Goal: Information Seeking & Learning: Check status

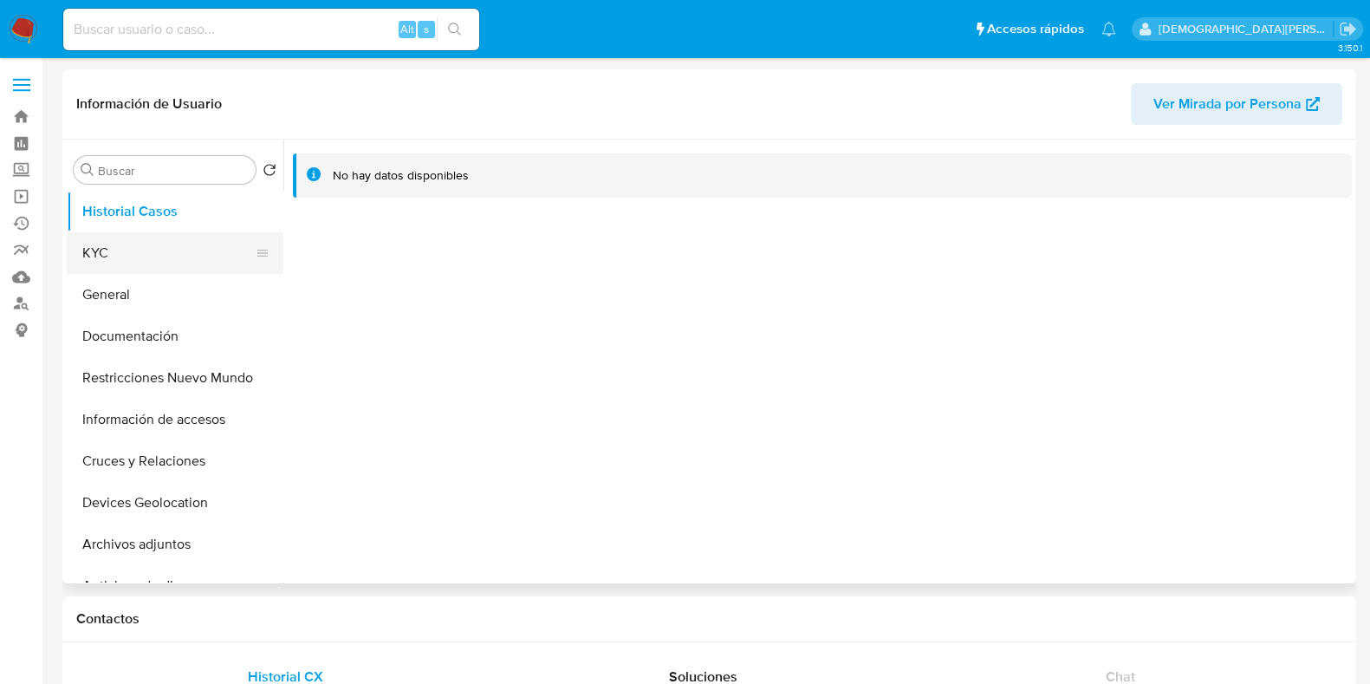
select select "10"
click at [134, 245] on button "KYC" at bounding box center [168, 253] width 203 height 42
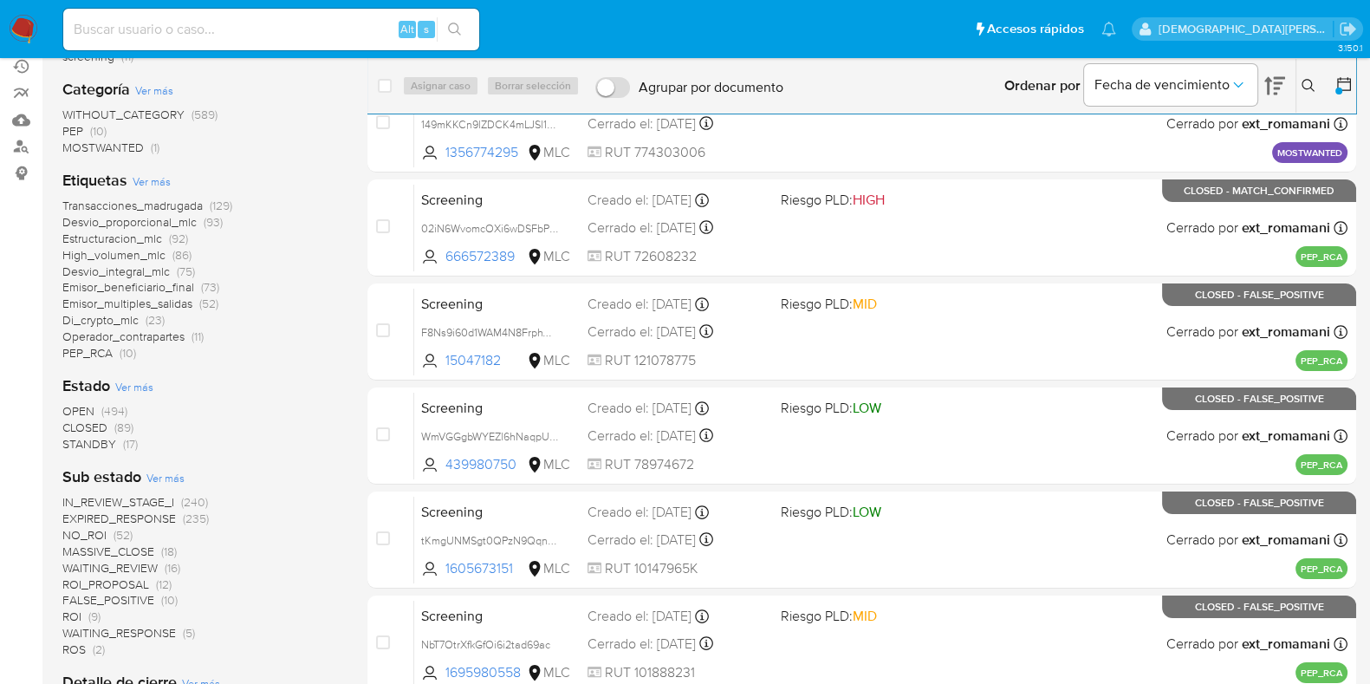
scroll to position [216, 0]
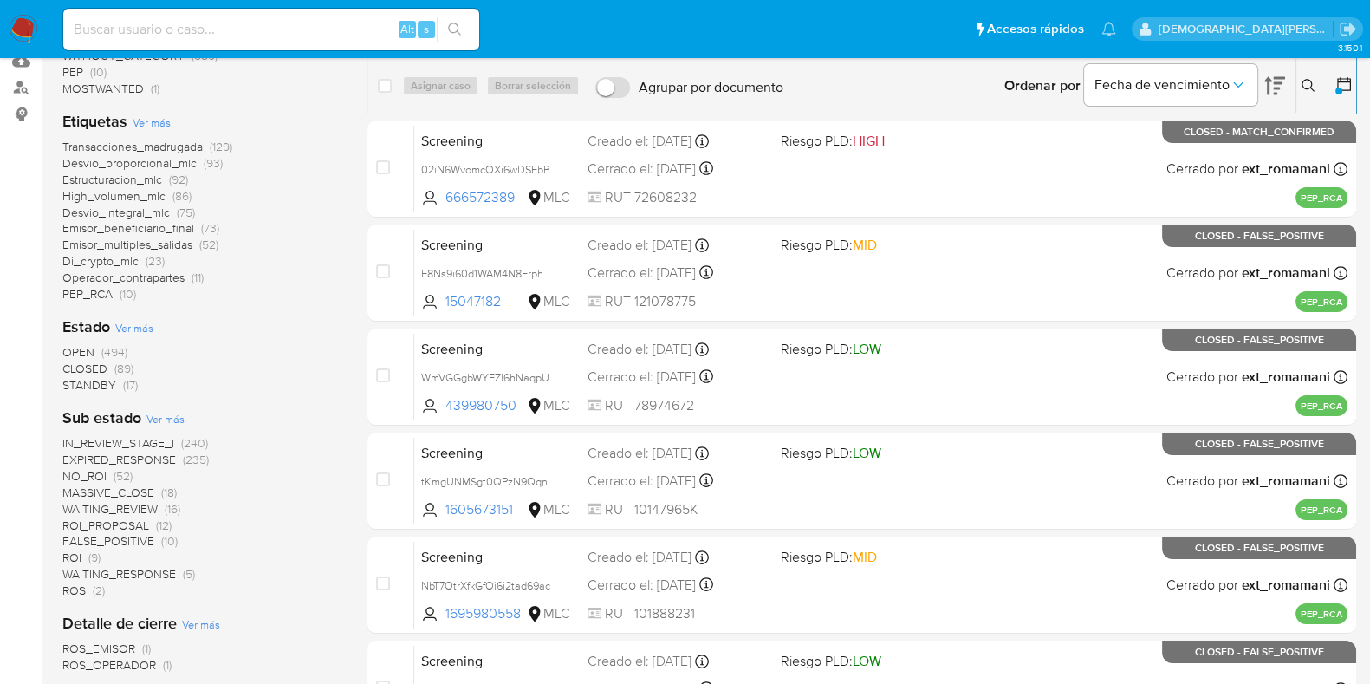
click at [81, 353] on span "OPEN" at bounding box center [78, 351] width 32 height 17
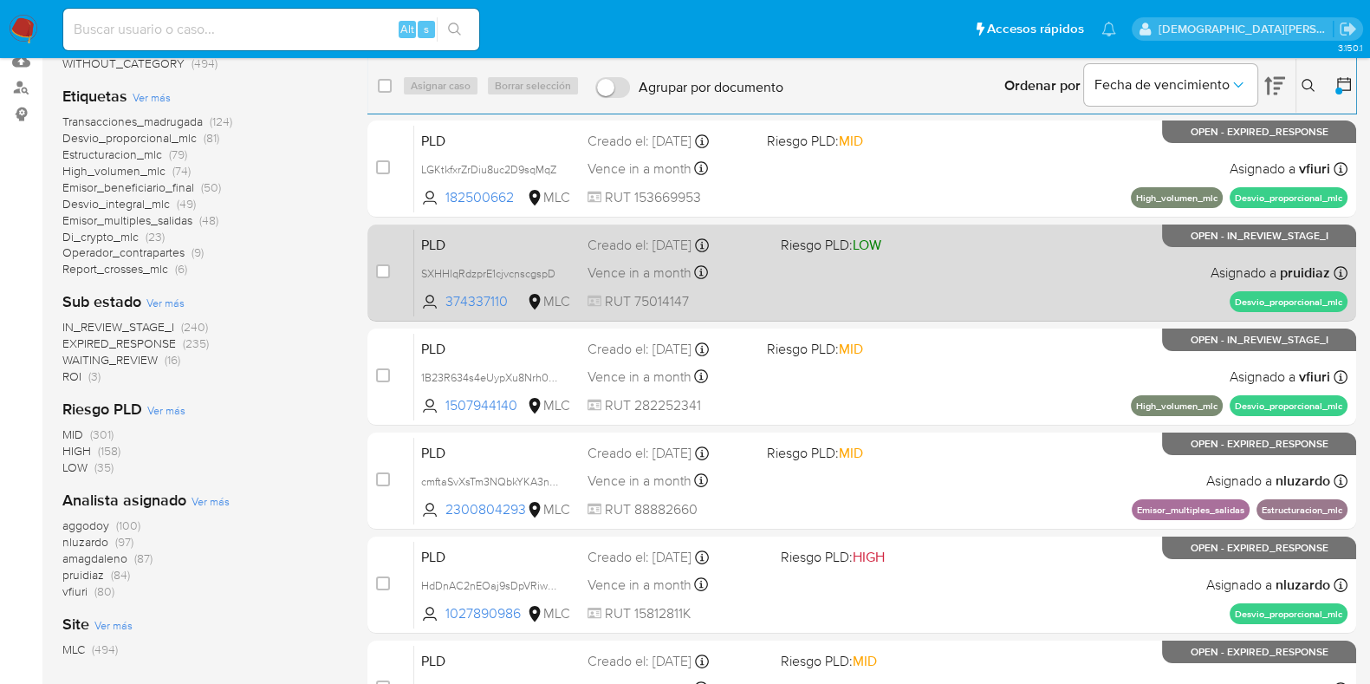
click at [964, 307] on div "PLD SXHHlqRdzprE1cjvcnscgspD 374337110 MLC Riesgo PLD: LOW Creado el: 12/06/202…" at bounding box center [880, 273] width 933 height 88
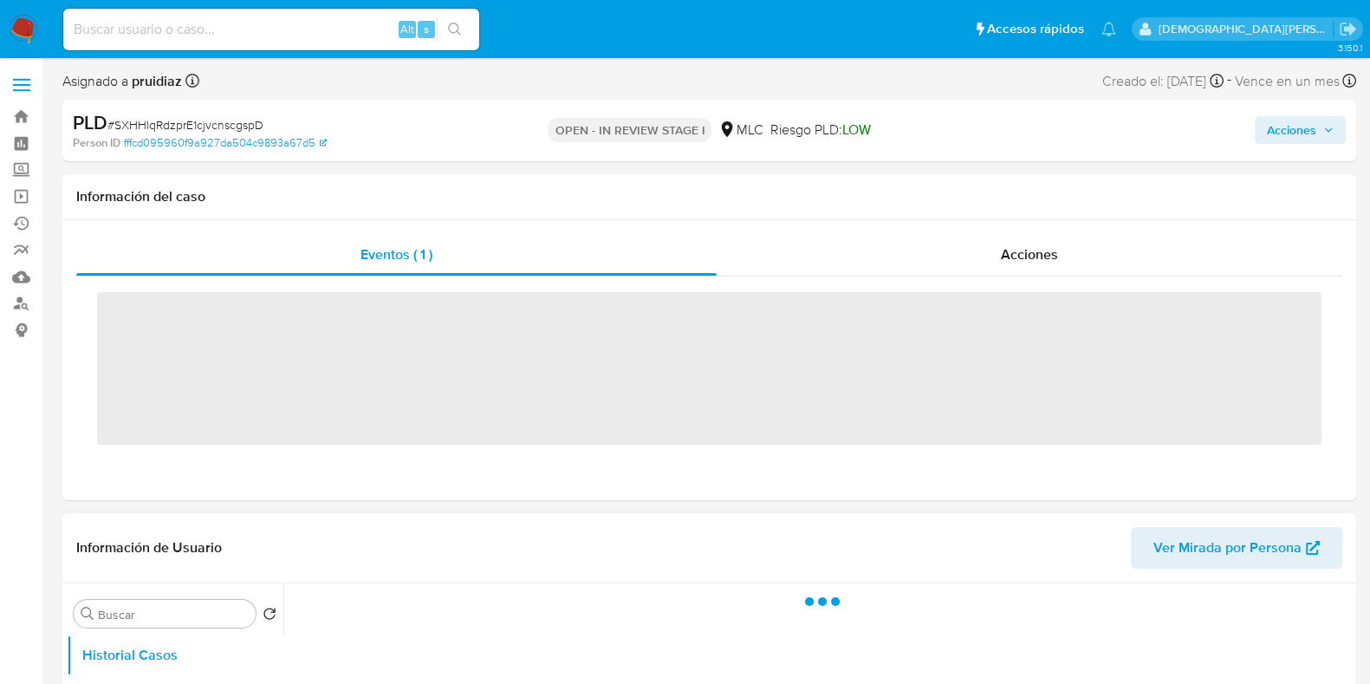
scroll to position [216, 0]
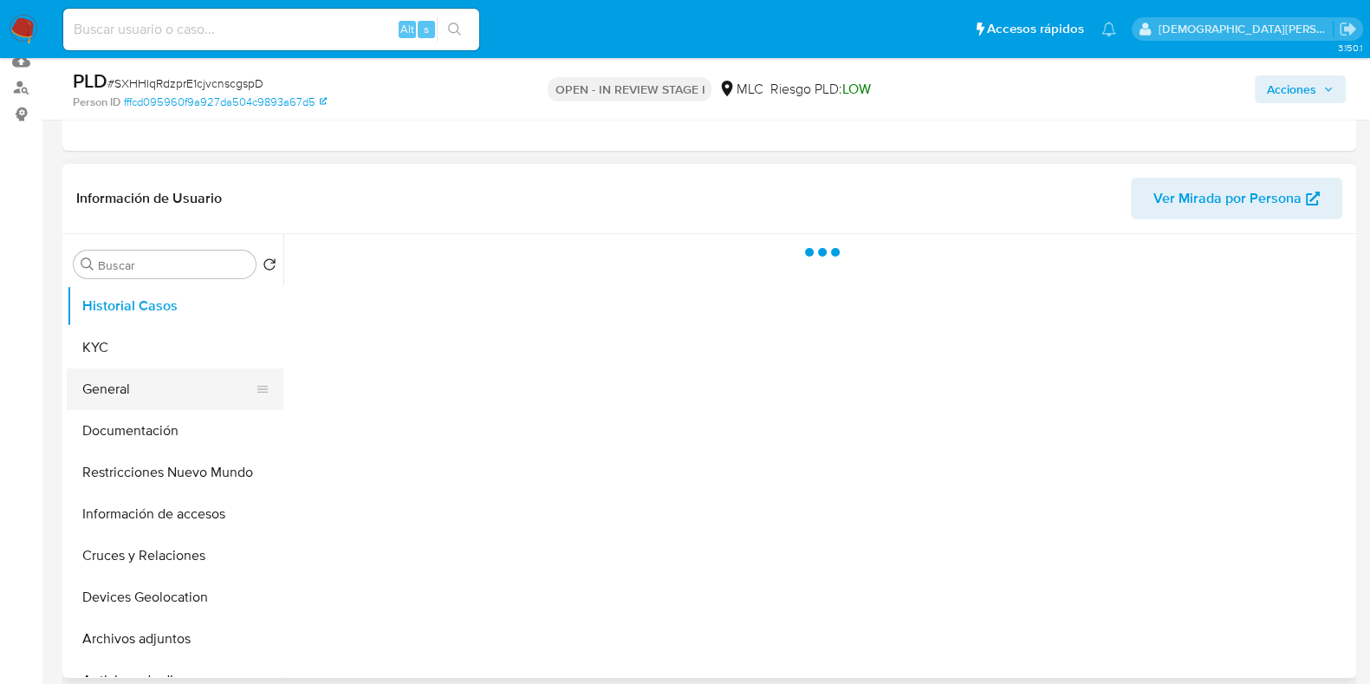
click at [103, 383] on button "General" at bounding box center [168, 389] width 203 height 42
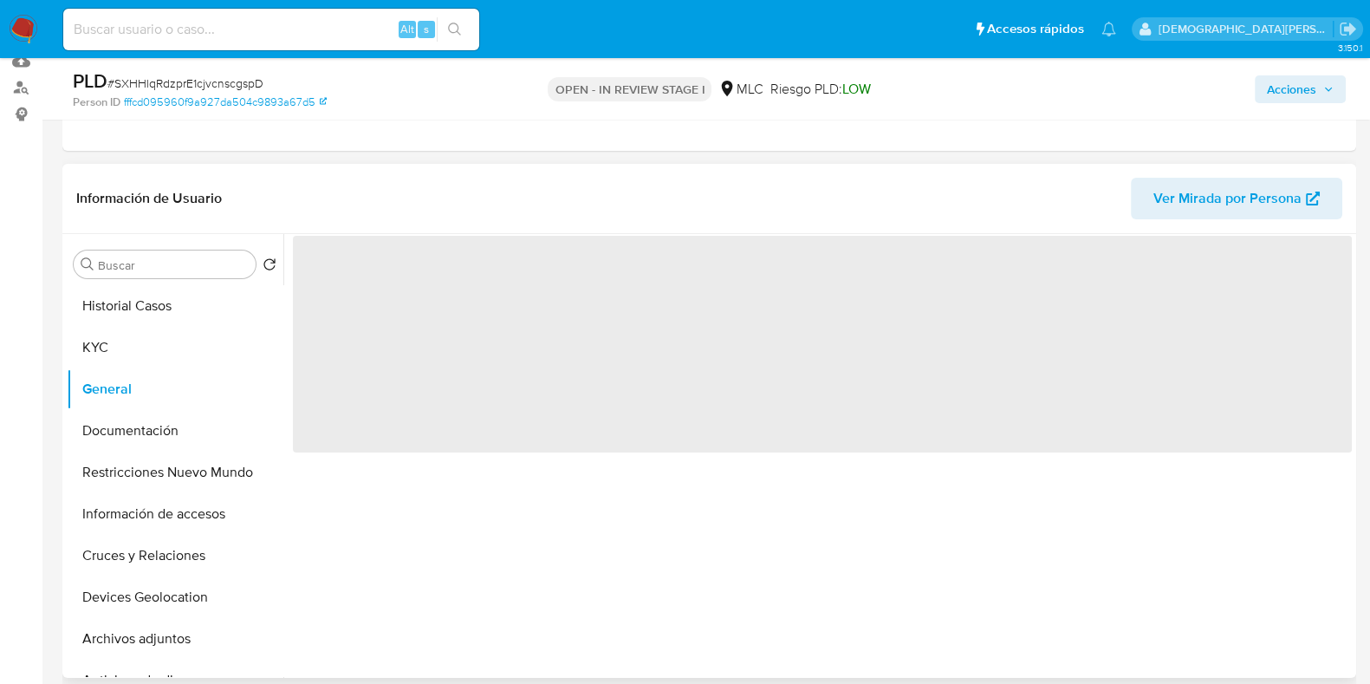
select select "10"
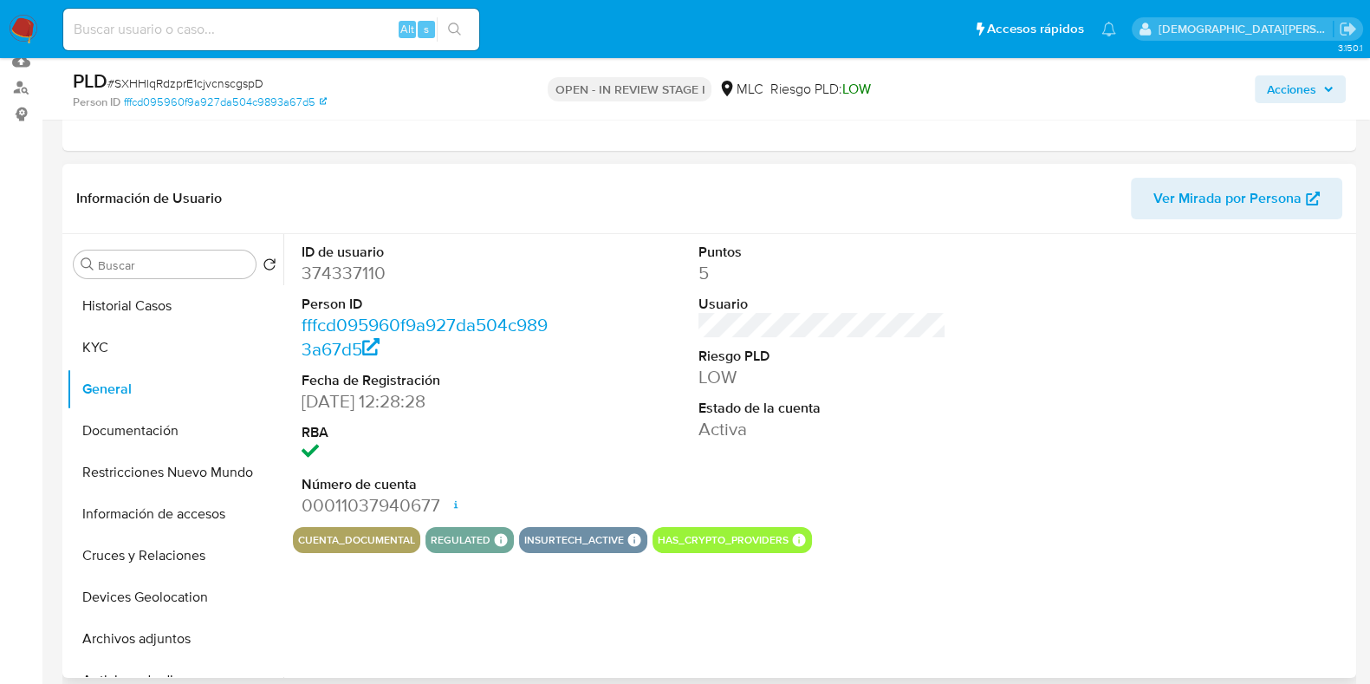
click at [347, 278] on dd "374337110" at bounding box center [426, 273] width 248 height 24
click at [347, 279] on dd "374337110" at bounding box center [426, 273] width 248 height 24
click at [349, 277] on dd "374337110" at bounding box center [426, 273] width 248 height 24
copy dd "374337110"
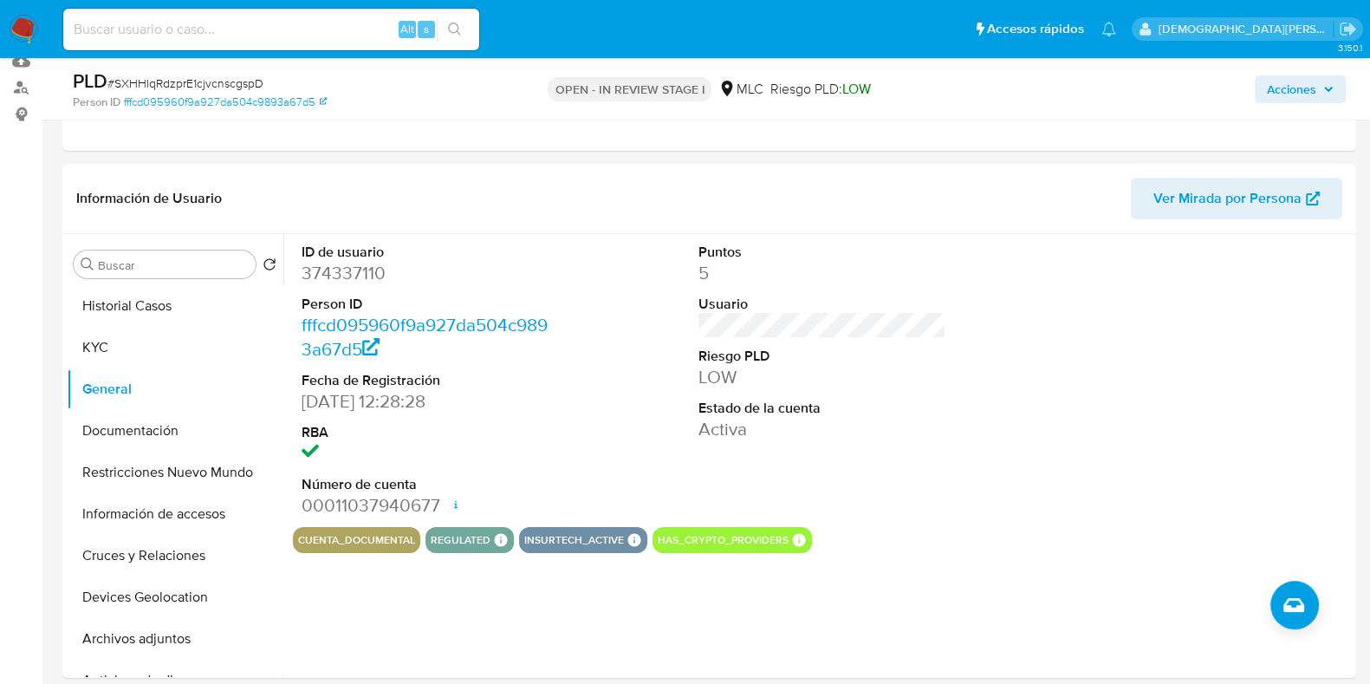
drag, startPoint x: 292, startPoint y: 43, endPoint x: 302, endPoint y: 39, distance: 11.3
click at [293, 42] on div "Alt s" at bounding box center [271, 30] width 416 height 42
click at [302, 39] on input at bounding box center [271, 29] width 416 height 23
paste input "2541089733"
type input "2541089733"
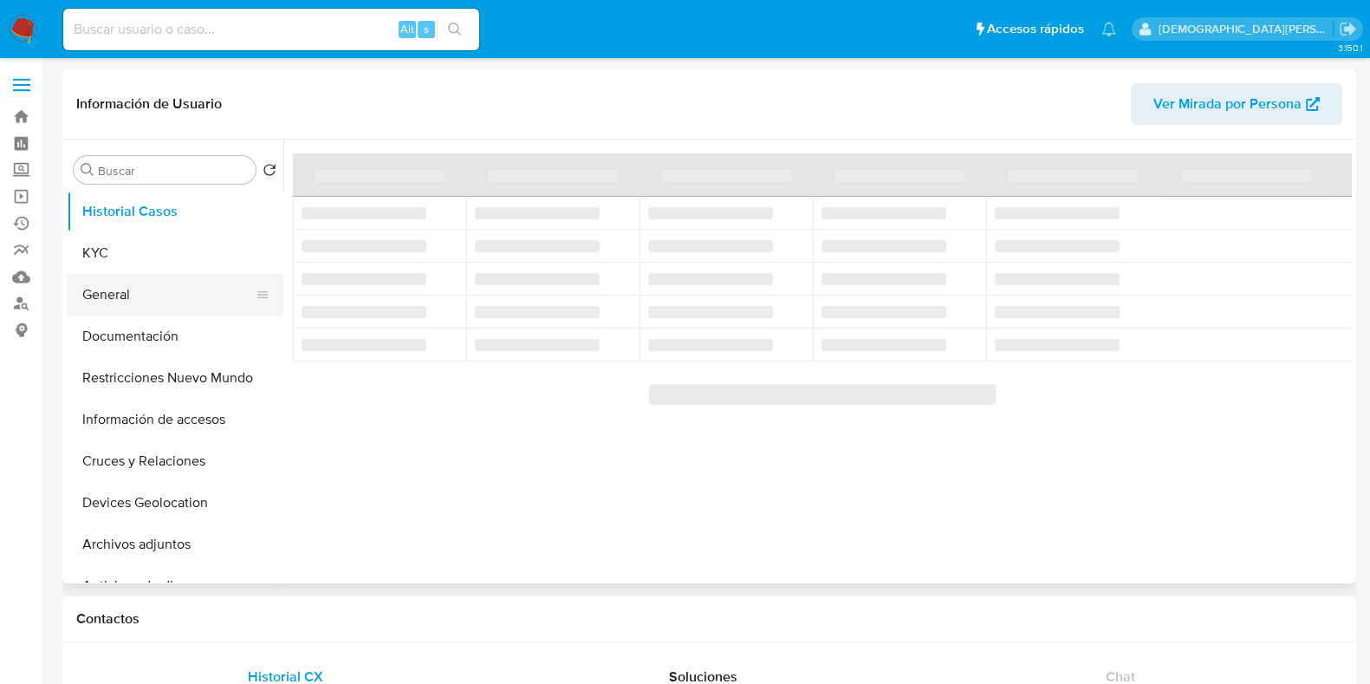
select select "10"
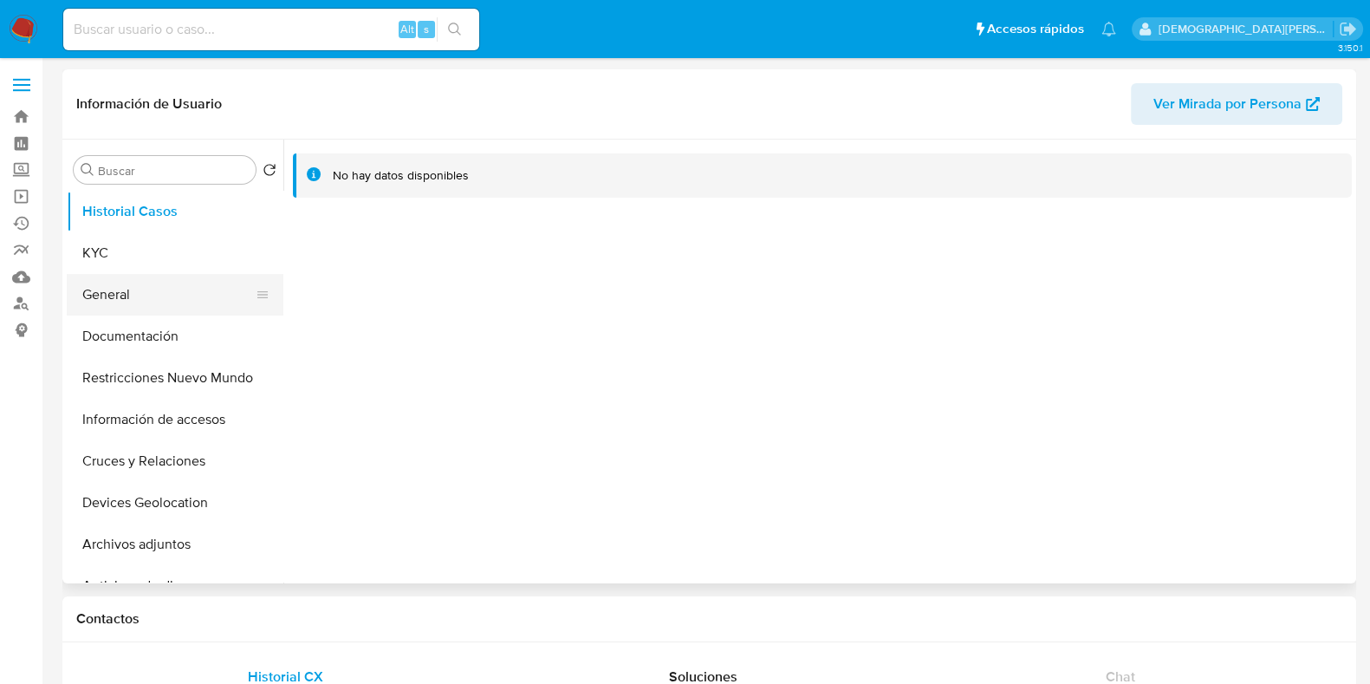
click at [191, 282] on button "General" at bounding box center [168, 295] width 203 height 42
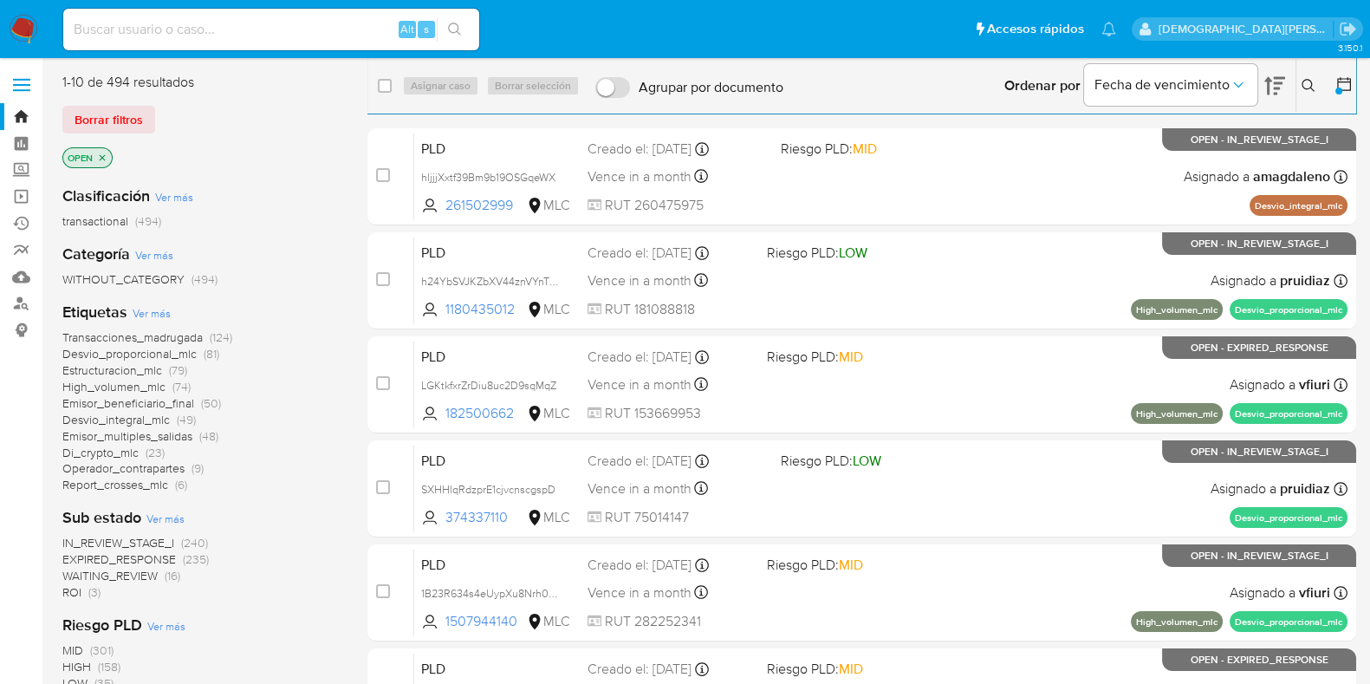
click at [1342, 82] on icon at bounding box center [1343, 83] width 17 height 17
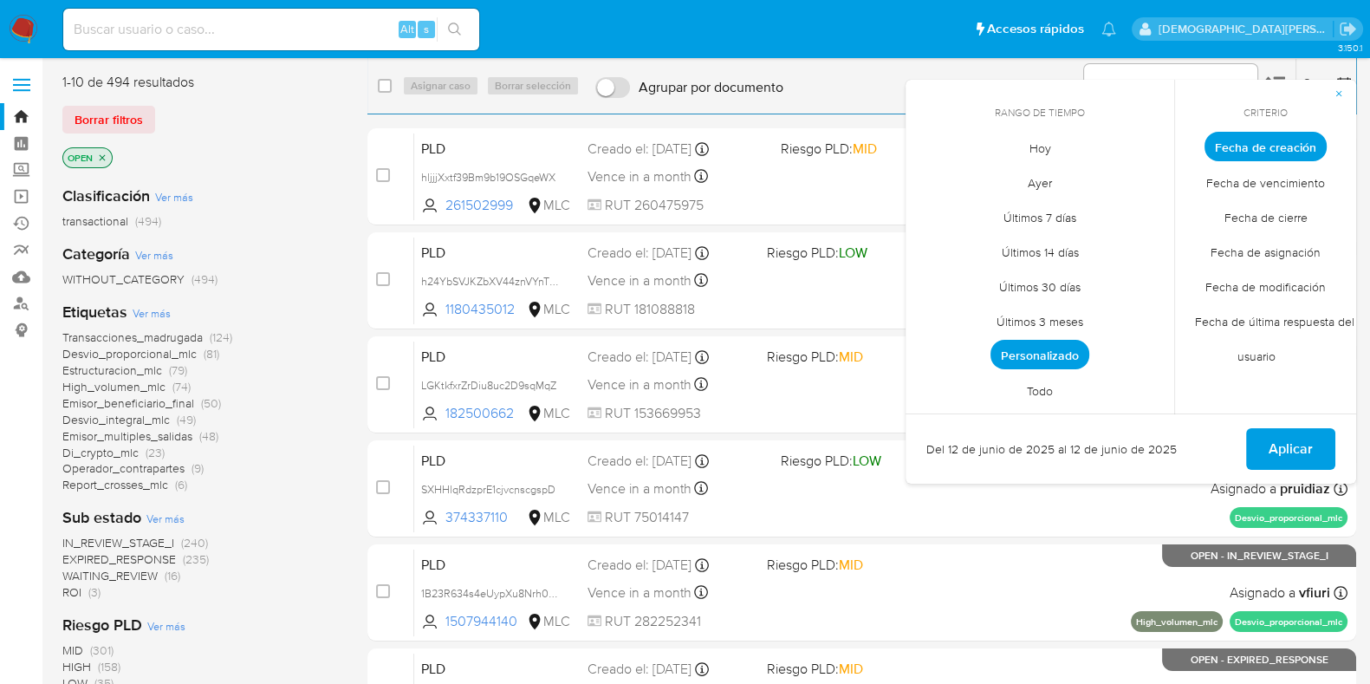
click at [1066, 351] on span "Personalizado" at bounding box center [1039, 354] width 99 height 29
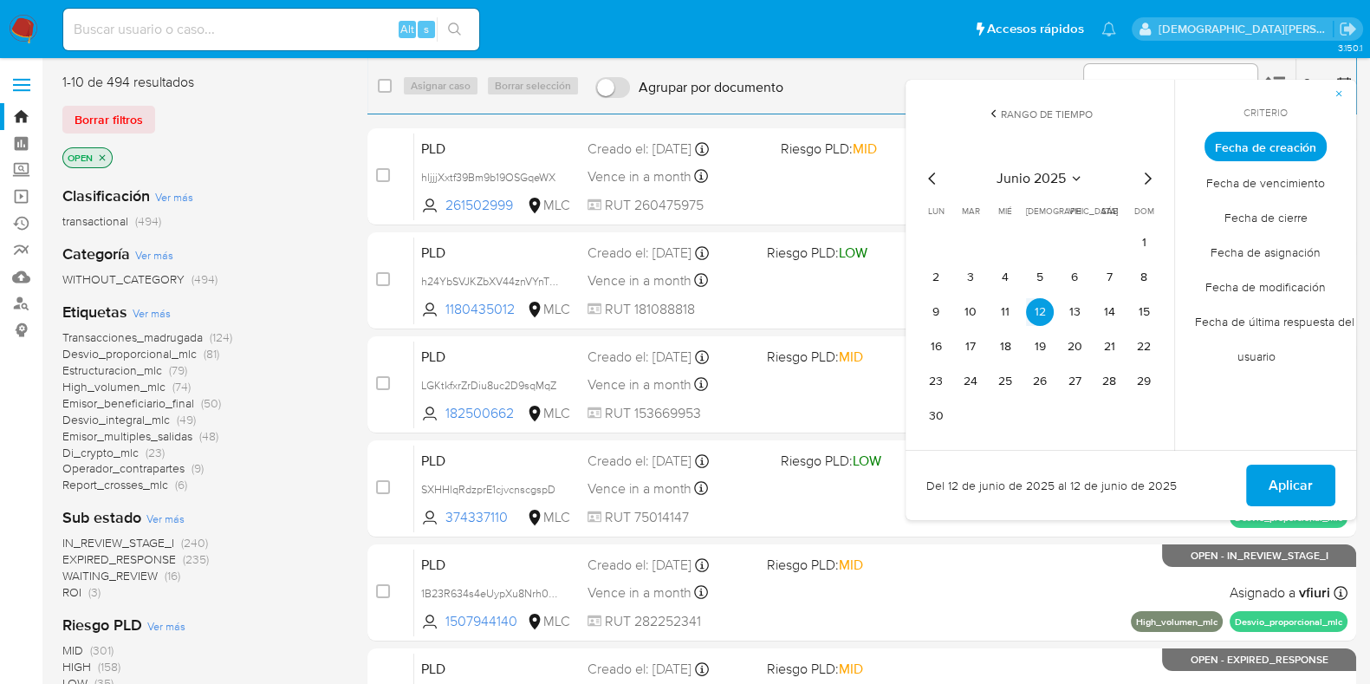
click at [929, 183] on icon "Mes anterior" at bounding box center [932, 178] width 21 height 21
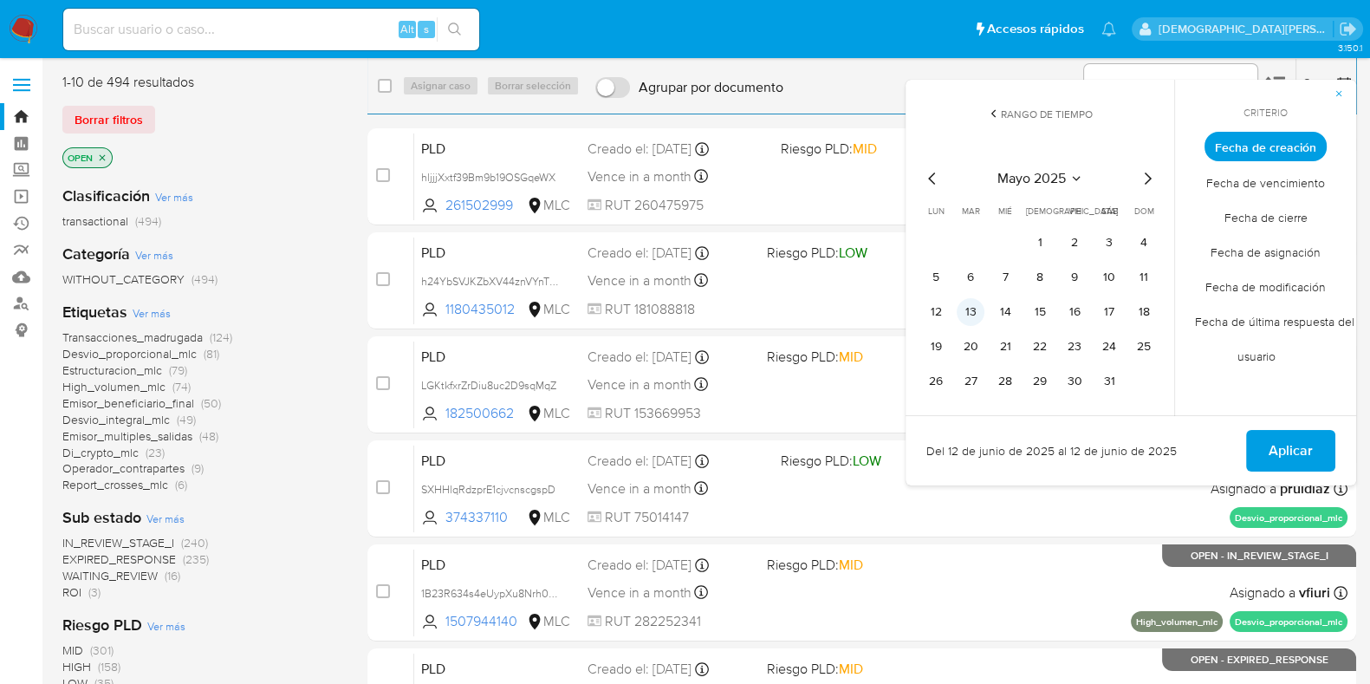
click at [966, 312] on button "13" at bounding box center [971, 312] width 28 height 28
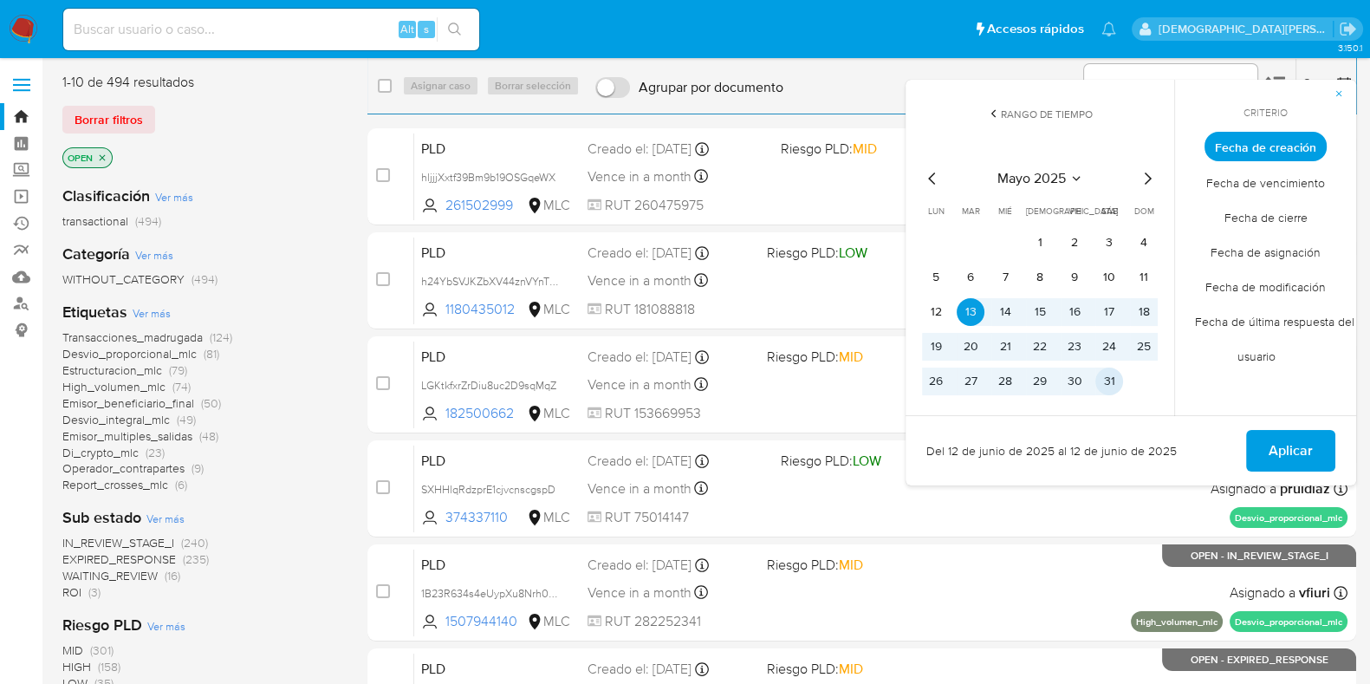
click at [1105, 387] on button "31" at bounding box center [1109, 381] width 28 height 28
click at [1268, 448] on button "Aplicar" at bounding box center [1290, 451] width 89 height 42
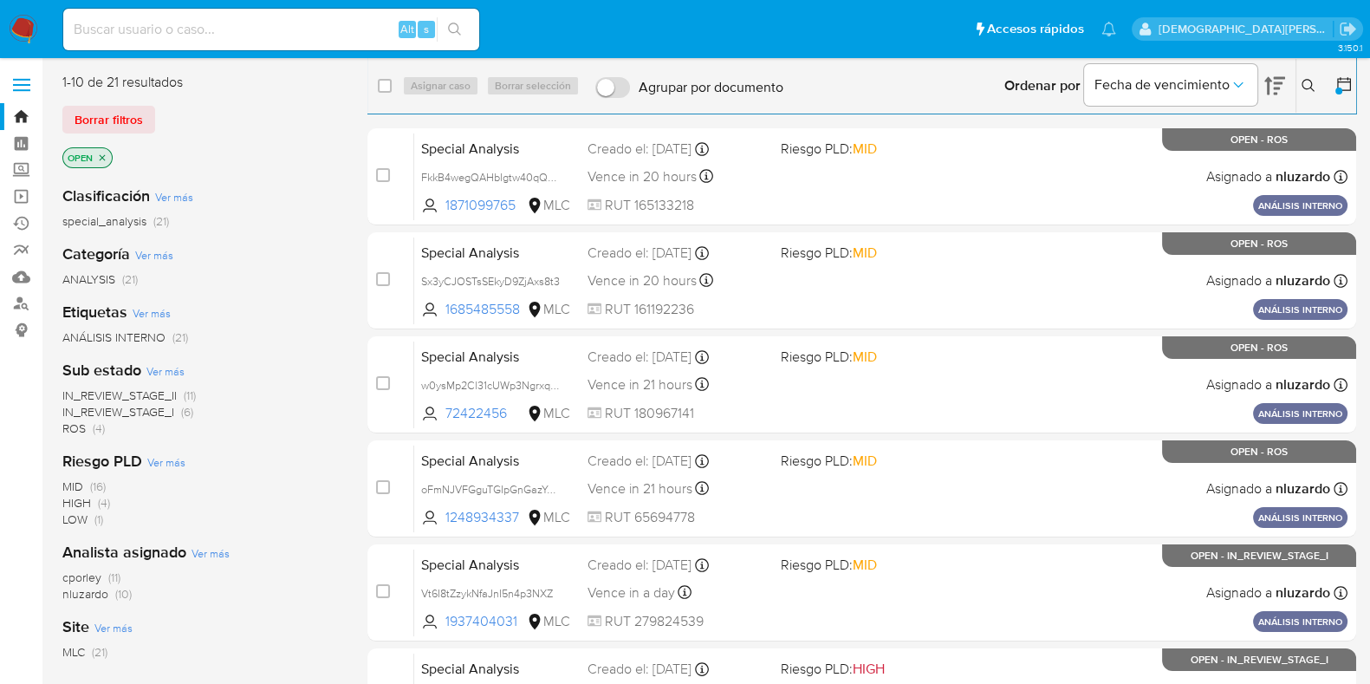
click at [100, 157] on icon "close-filter" at bounding box center [102, 158] width 10 height 10
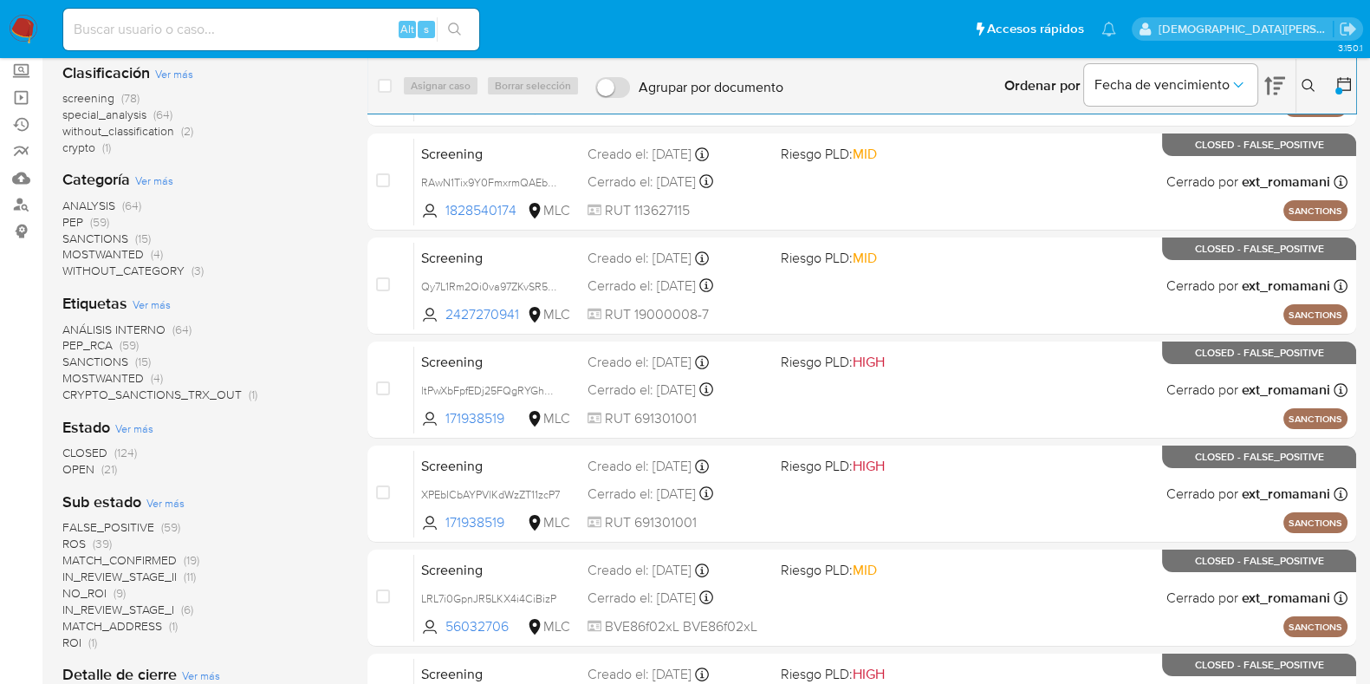
scroll to position [216, 0]
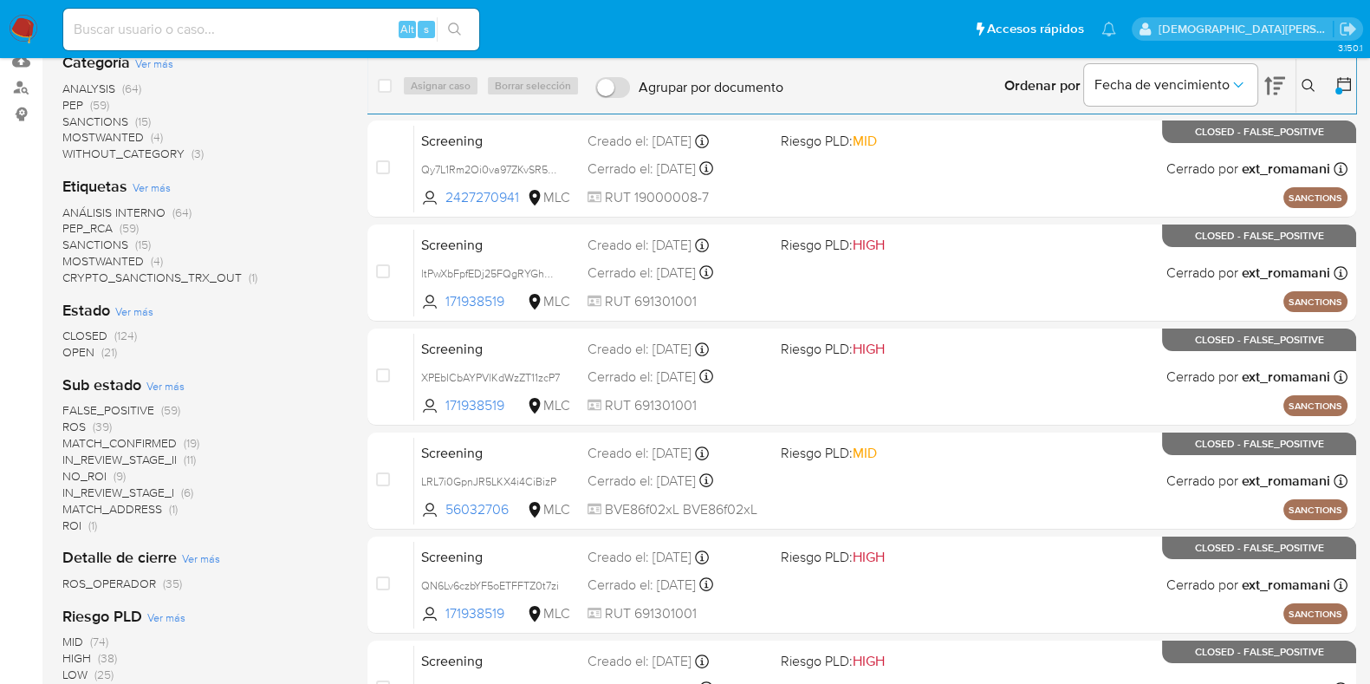
click at [158, 457] on span "IN_REVIEW_STAGE_II" at bounding box center [119, 459] width 114 height 17
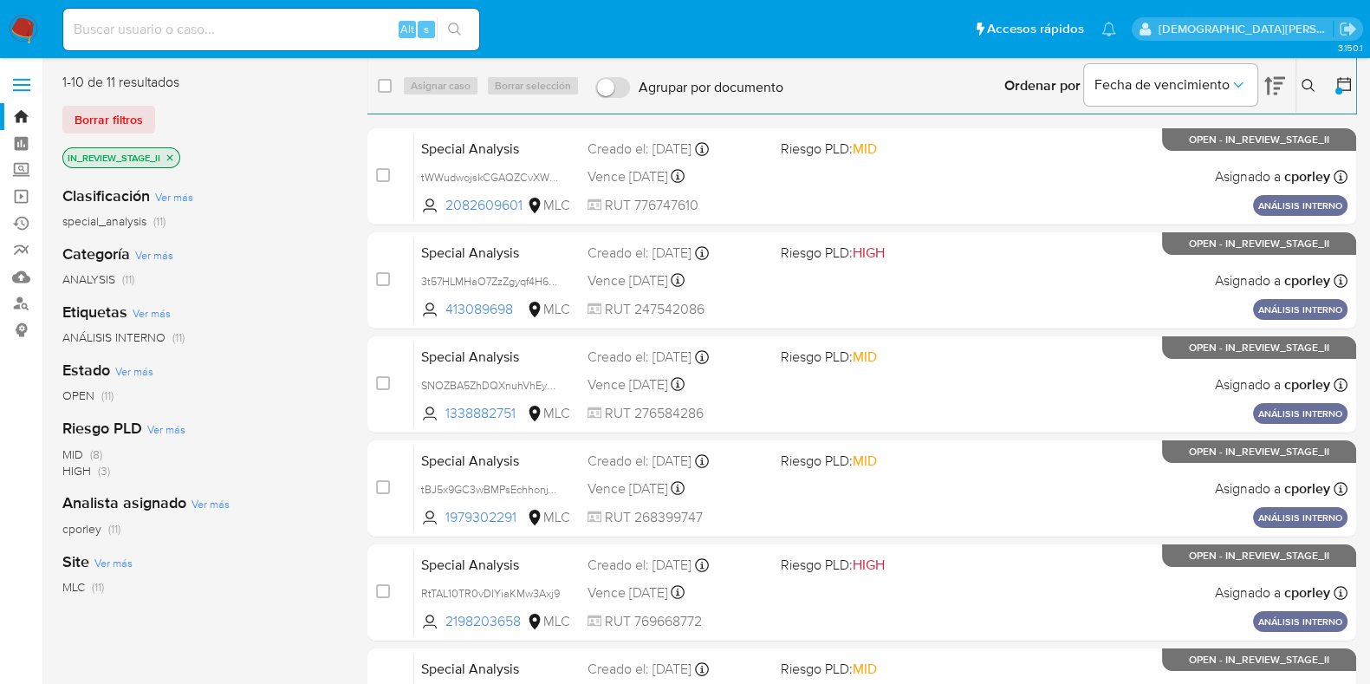
click at [172, 153] on icon "close-filter" at bounding box center [170, 158] width 10 height 10
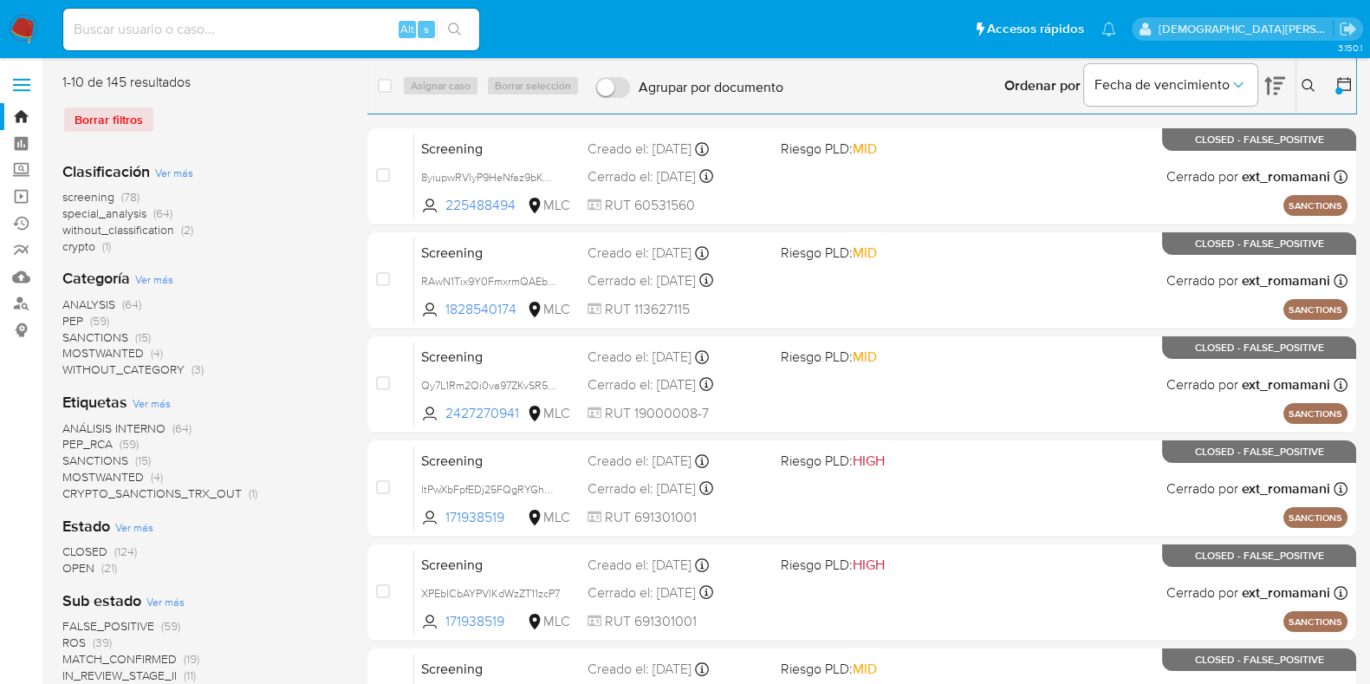
click at [1340, 79] on icon at bounding box center [1344, 84] width 14 height 14
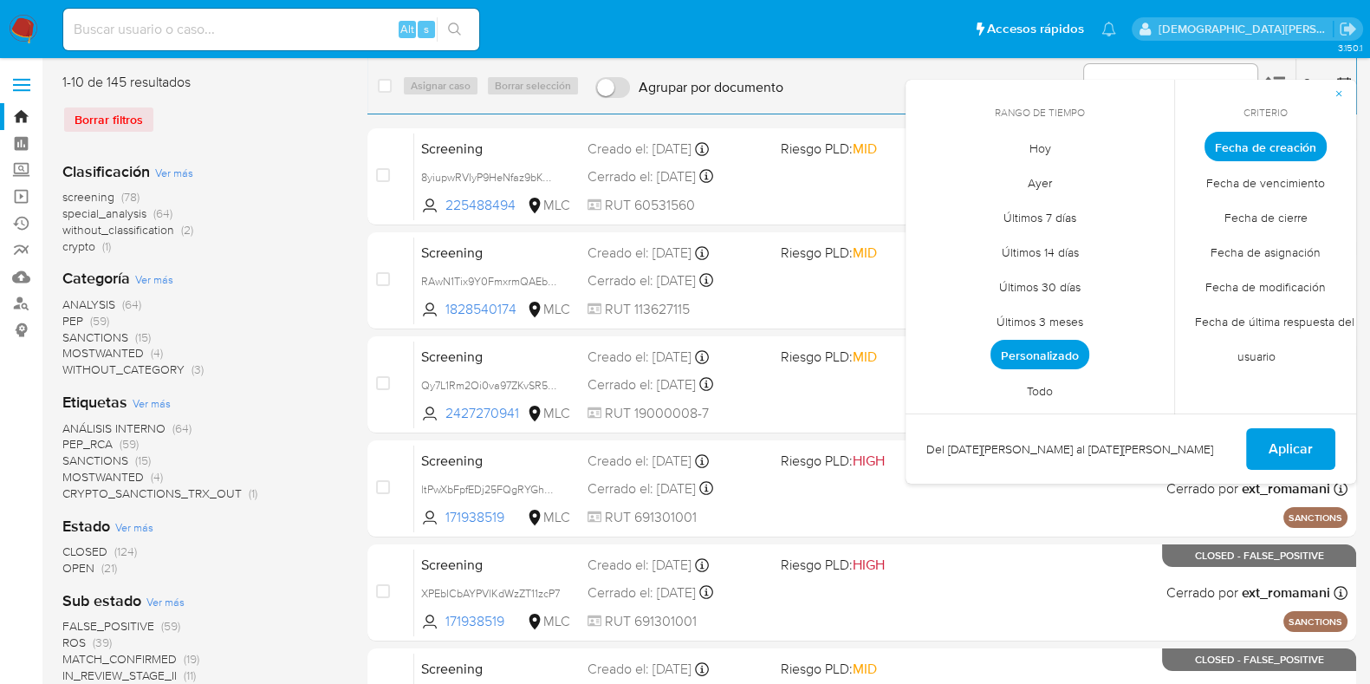
click at [1050, 344] on span "Personalizado" at bounding box center [1039, 354] width 99 height 29
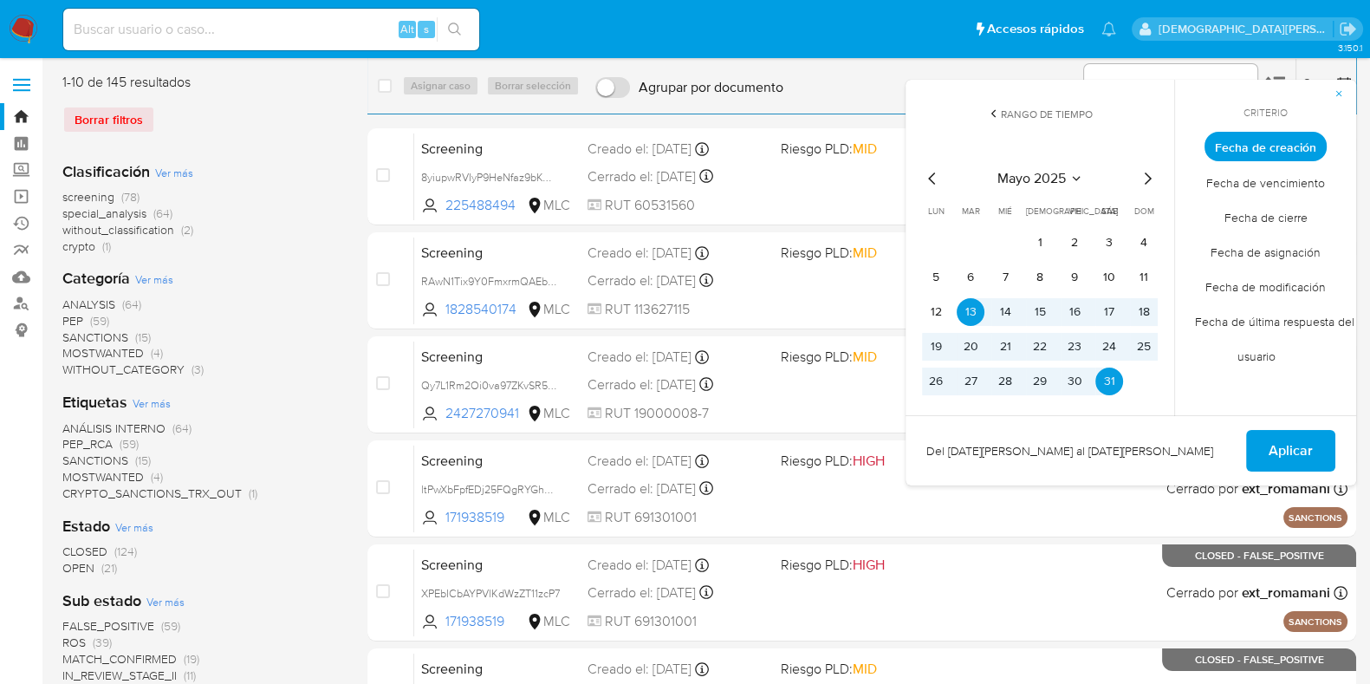
click at [1267, 447] on button "Aplicar" at bounding box center [1290, 451] width 89 height 42
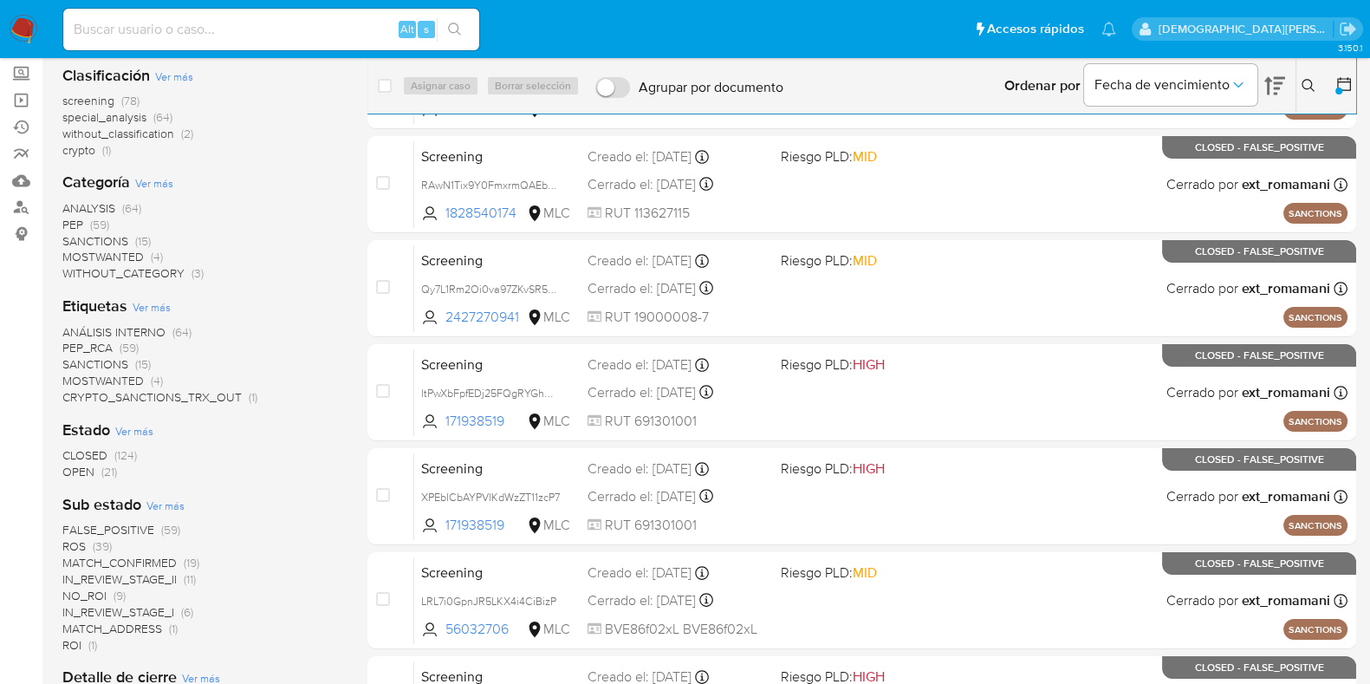
scroll to position [216, 0]
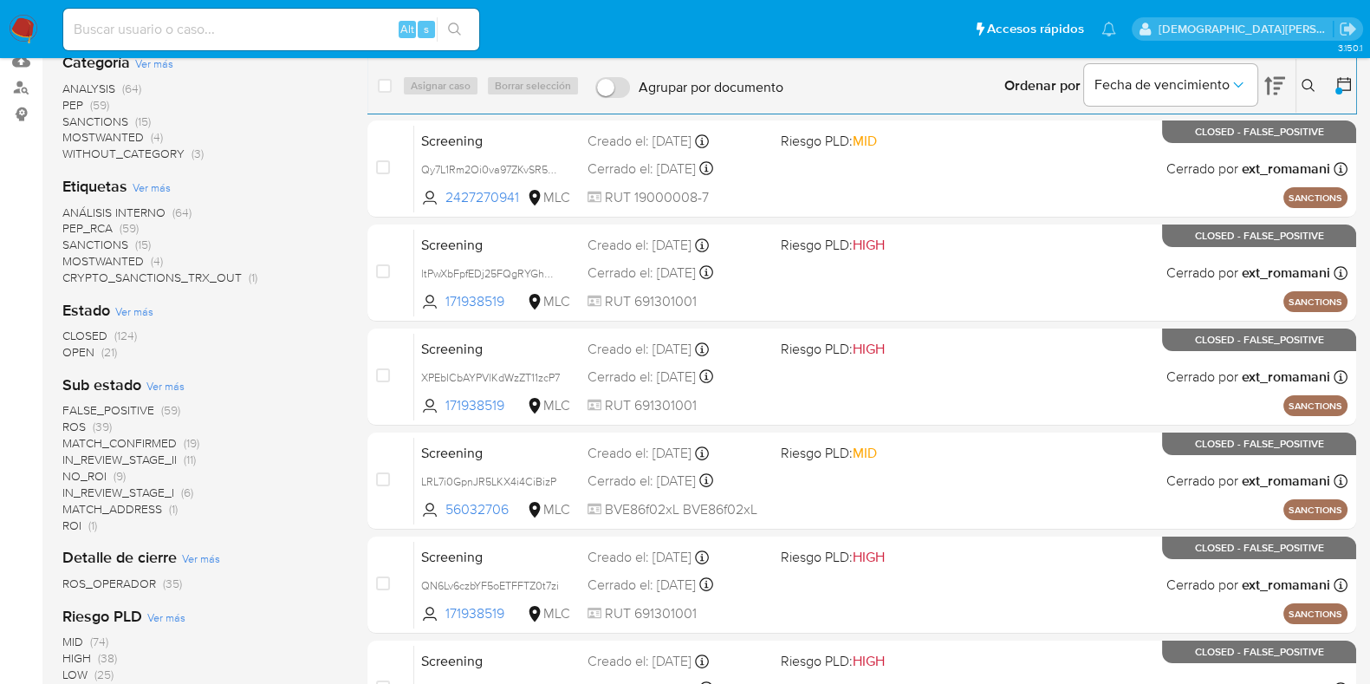
click at [155, 457] on span "IN_REVIEW_STAGE_II" at bounding box center [119, 459] width 114 height 17
click at [155, 451] on span "MATCH_CONFIRMED" at bounding box center [119, 442] width 114 height 17
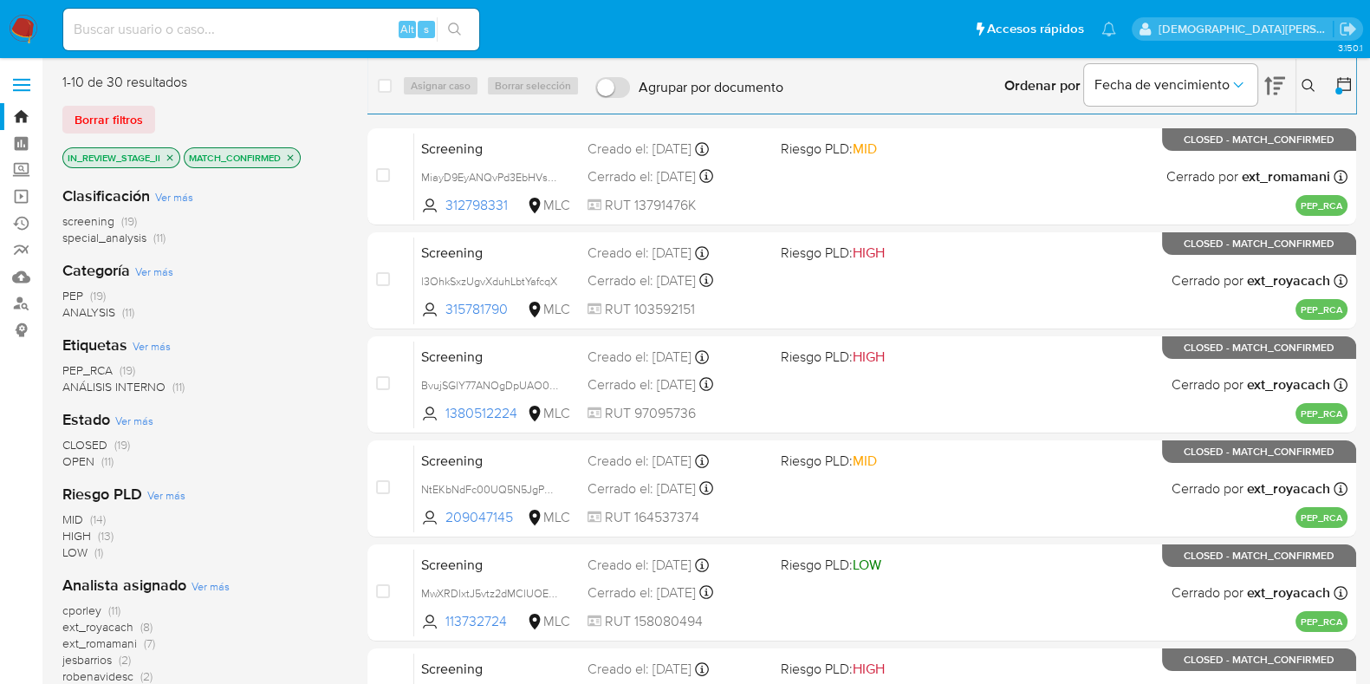
click at [290, 158] on icon "close-filter" at bounding box center [291, 157] width 6 height 6
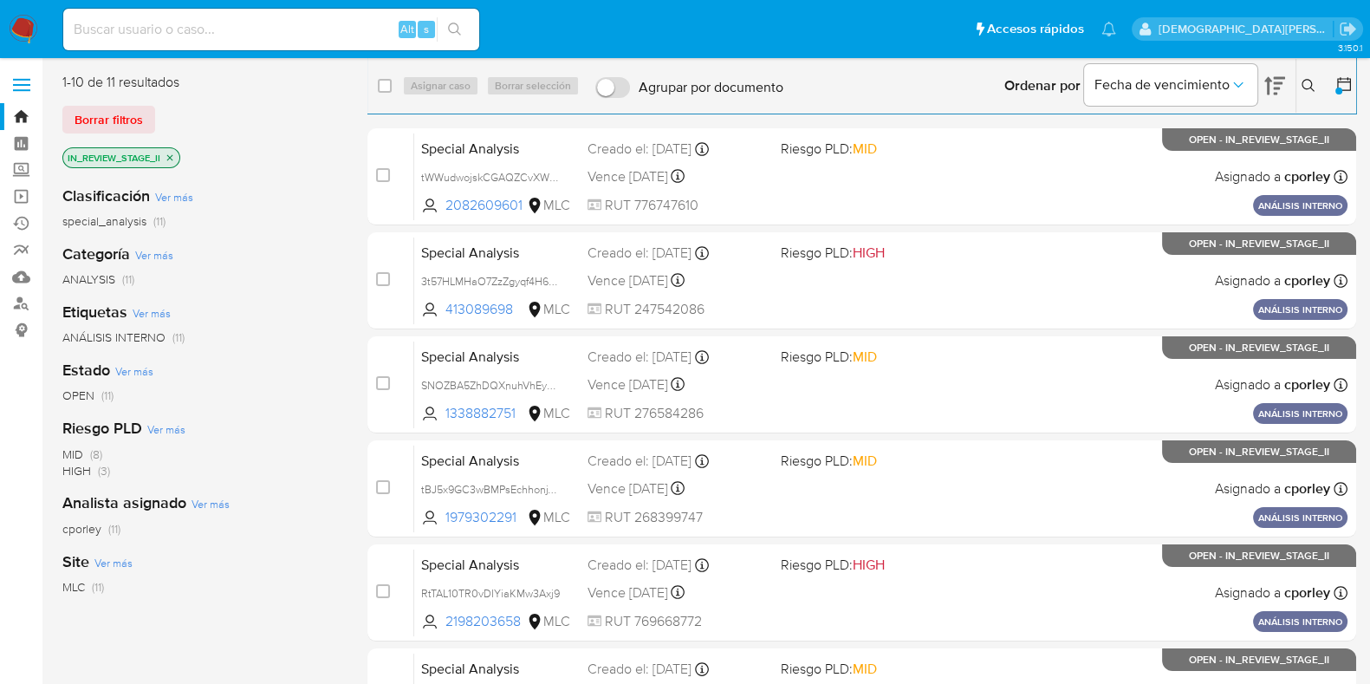
click at [173, 157] on icon "close-filter" at bounding box center [170, 158] width 10 height 10
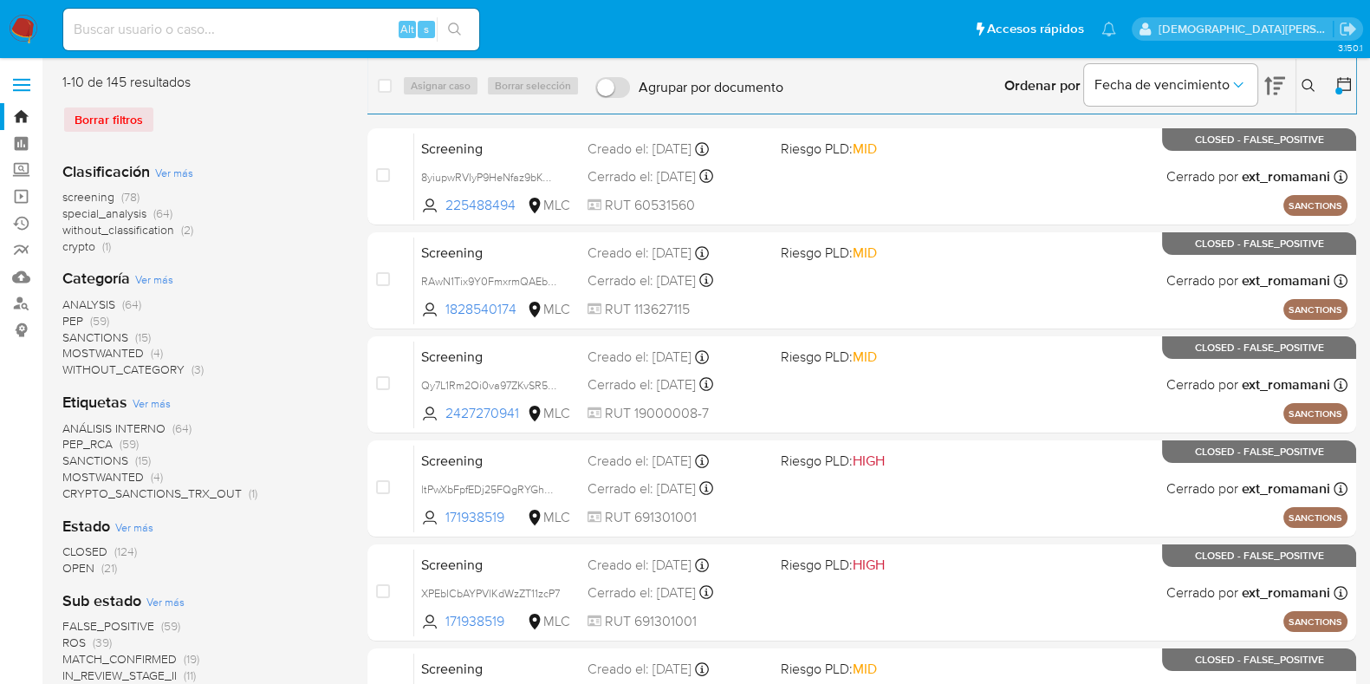
scroll to position [216, 0]
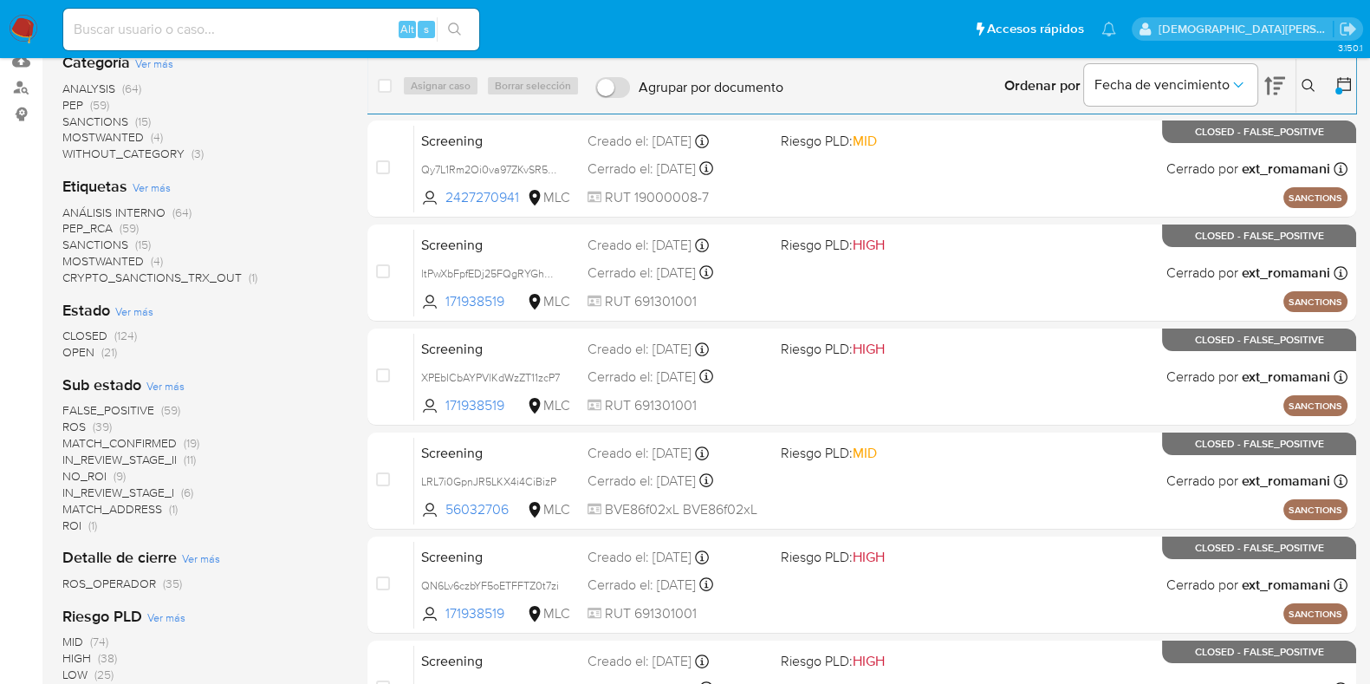
click at [93, 472] on span "NO_ROI" at bounding box center [84, 475] width 44 height 17
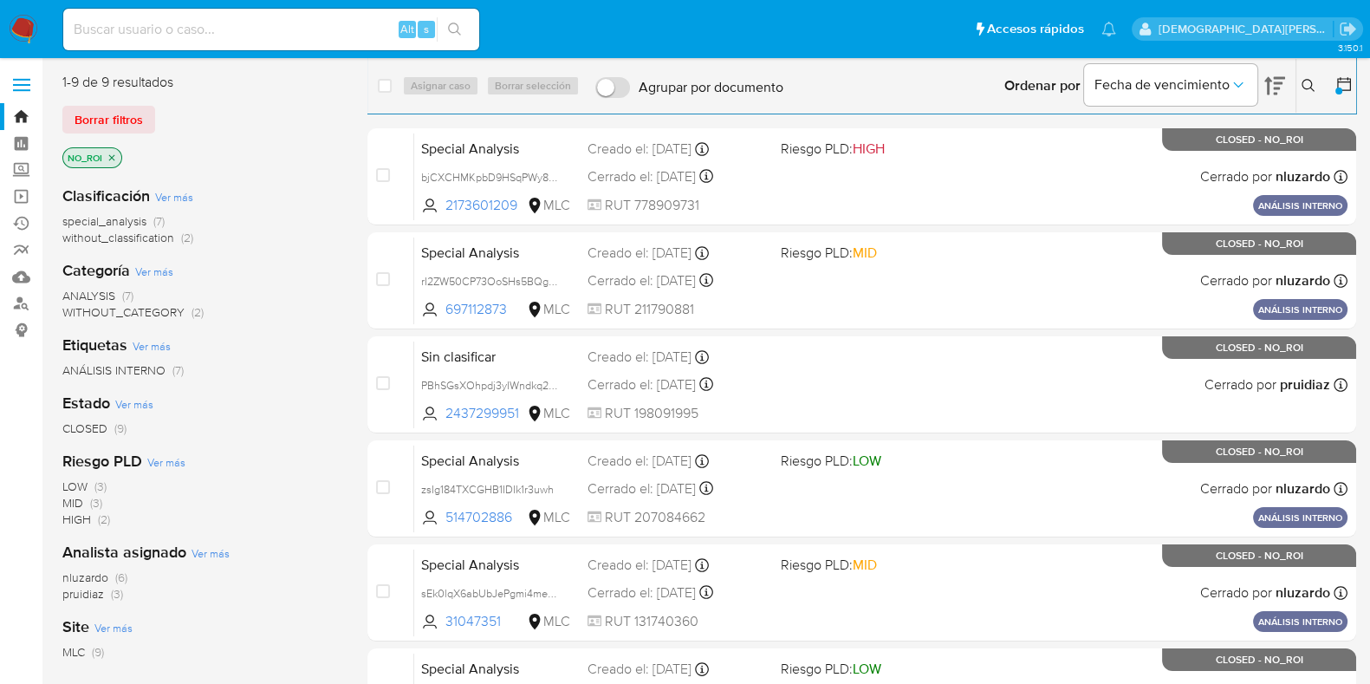
click at [113, 156] on icon "close-filter" at bounding box center [112, 157] width 6 height 6
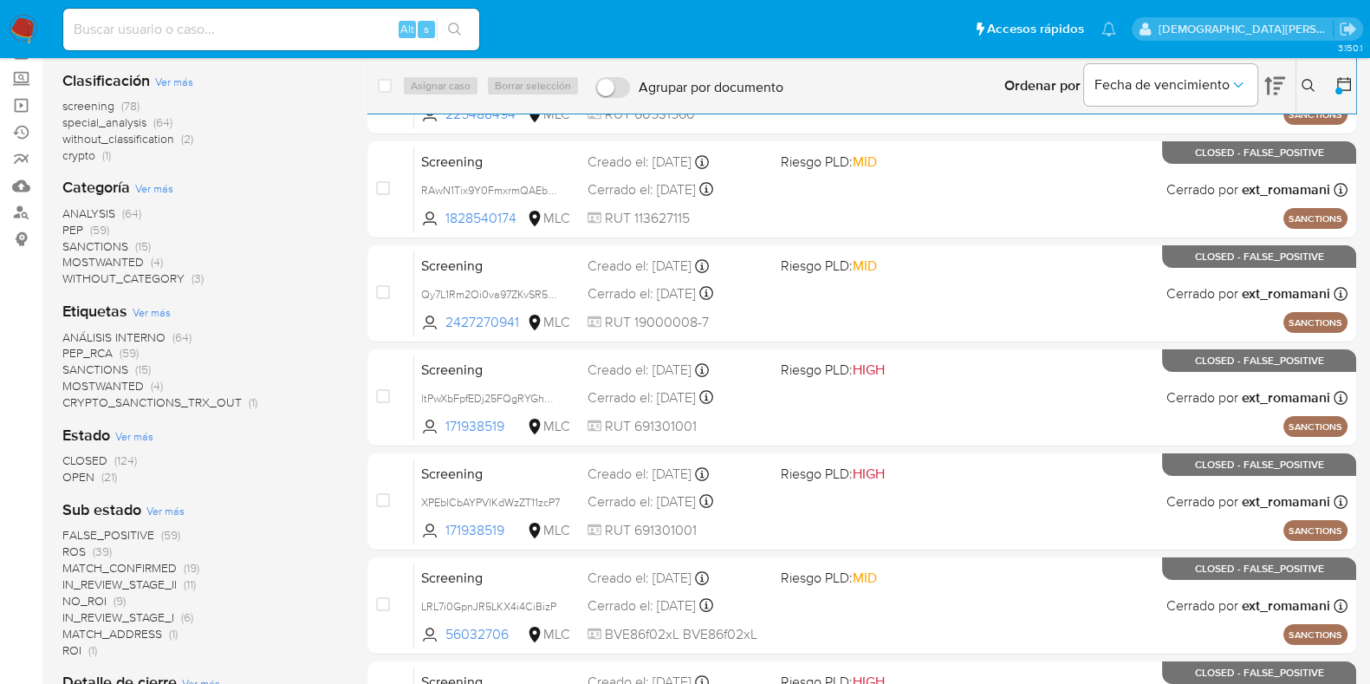
scroll to position [216, 0]
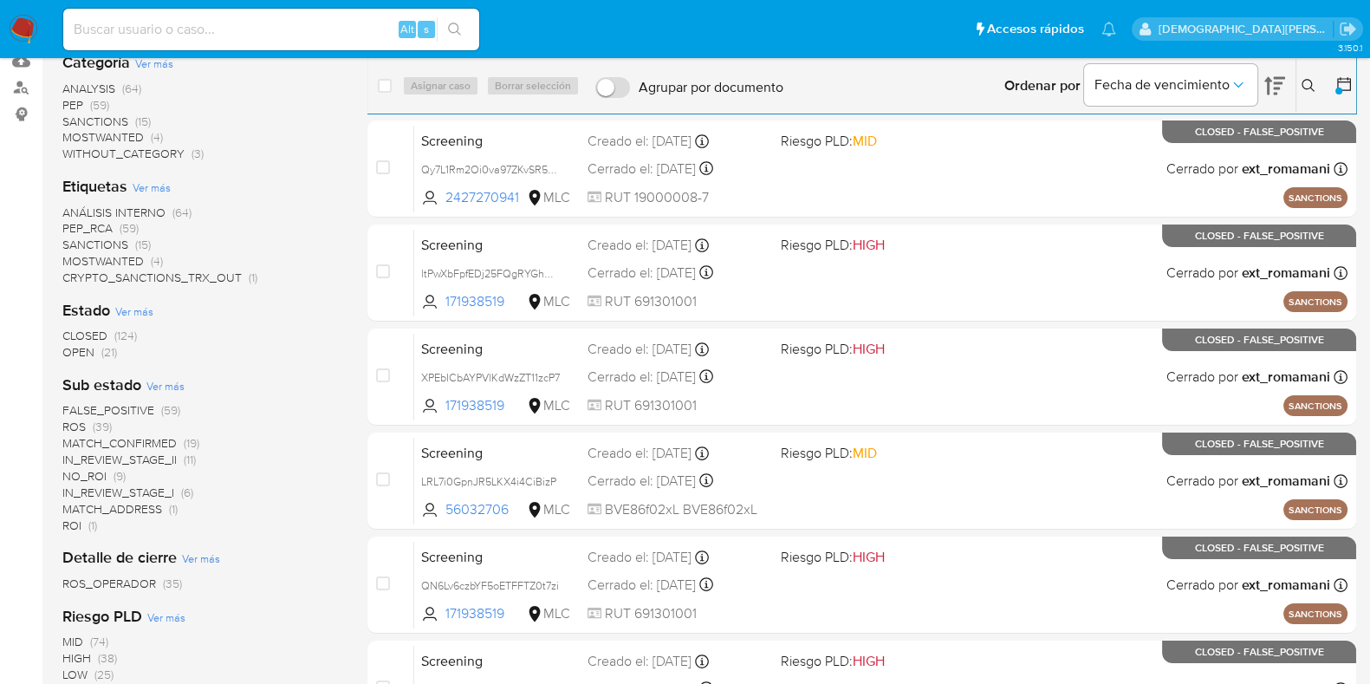
click at [68, 522] on span "ROI" at bounding box center [71, 524] width 19 height 17
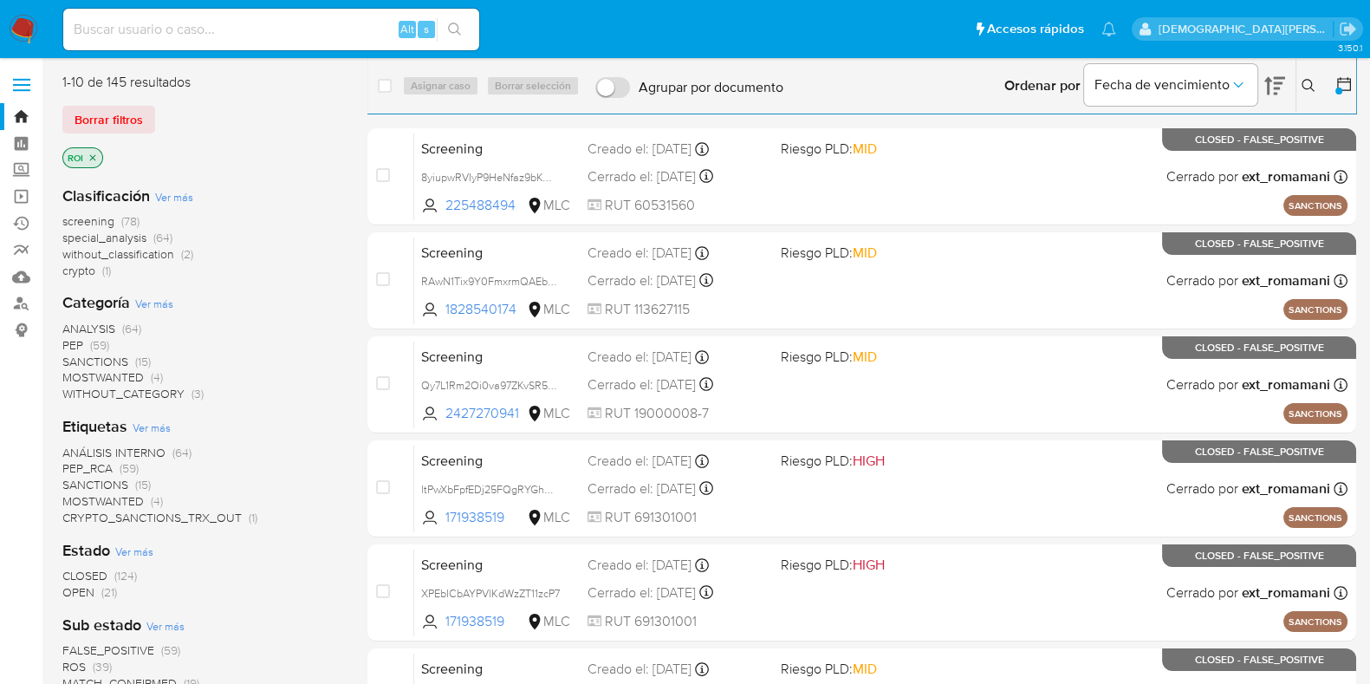
click at [88, 153] on icon "close-filter" at bounding box center [93, 158] width 10 height 10
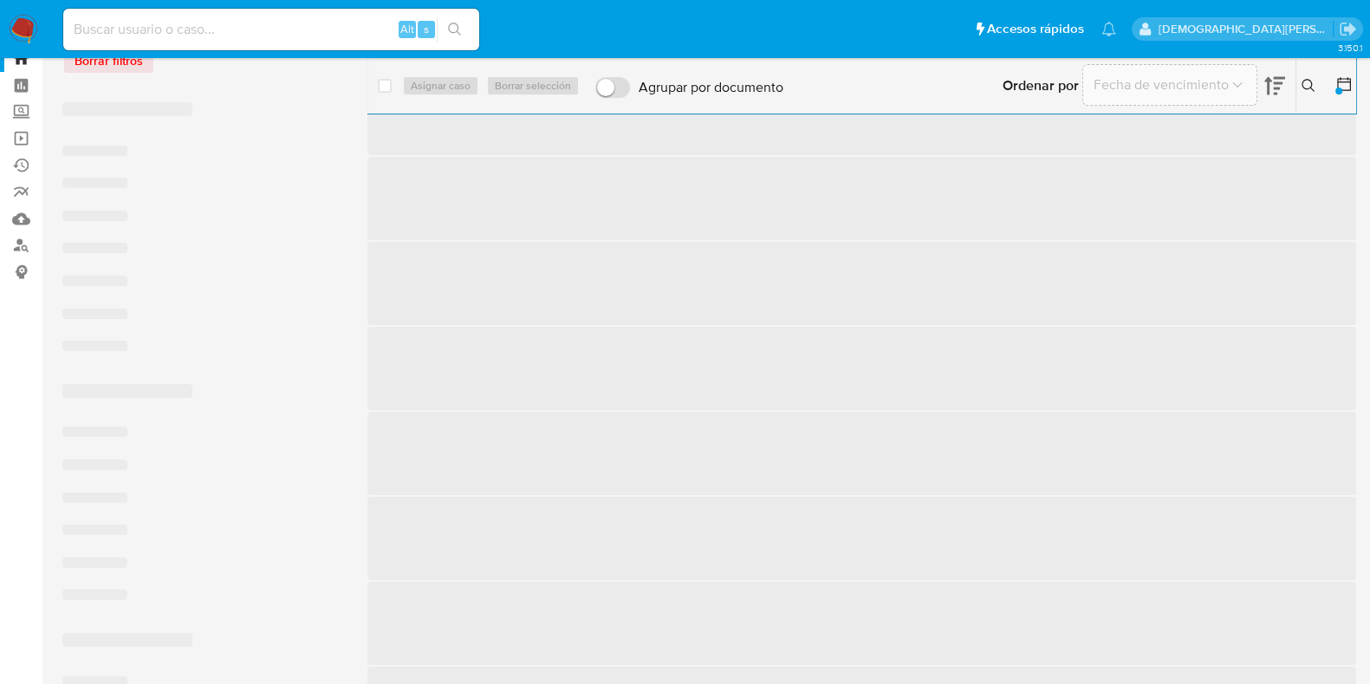
scroll to position [107, 0]
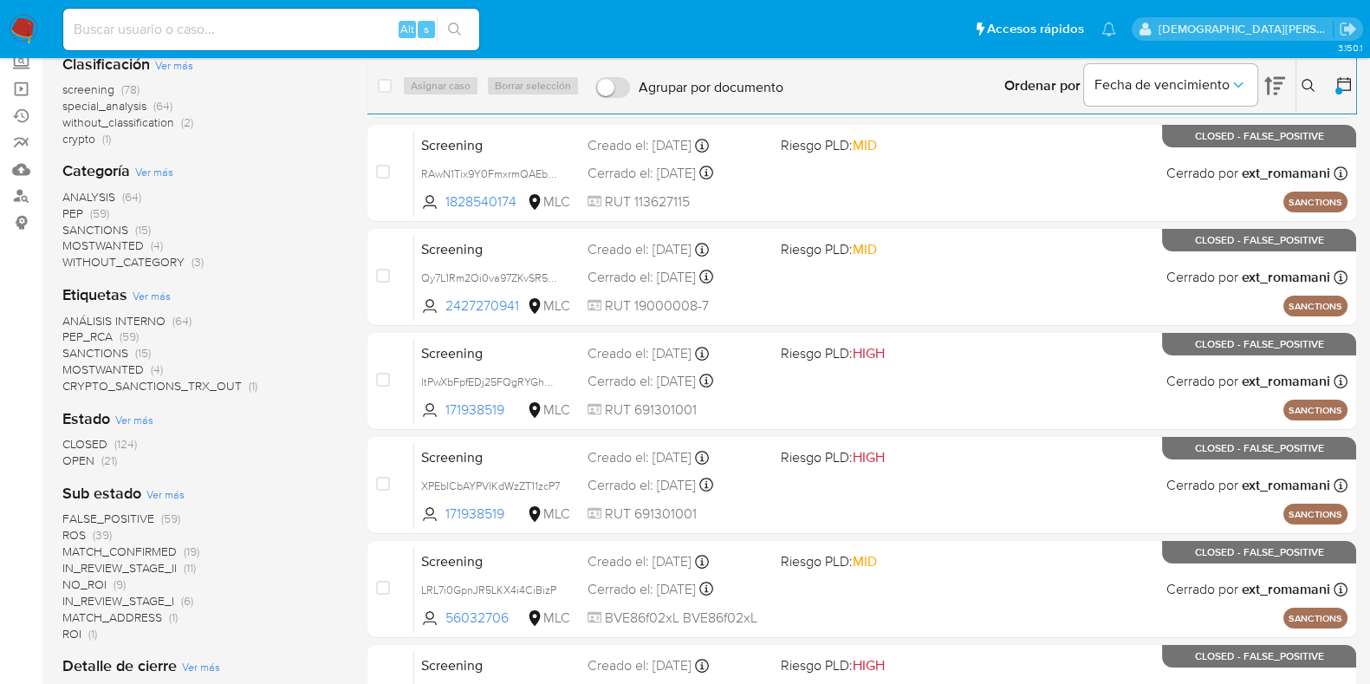
click at [148, 572] on span "IN_REVIEW_STAGE_II" at bounding box center [119, 567] width 114 height 17
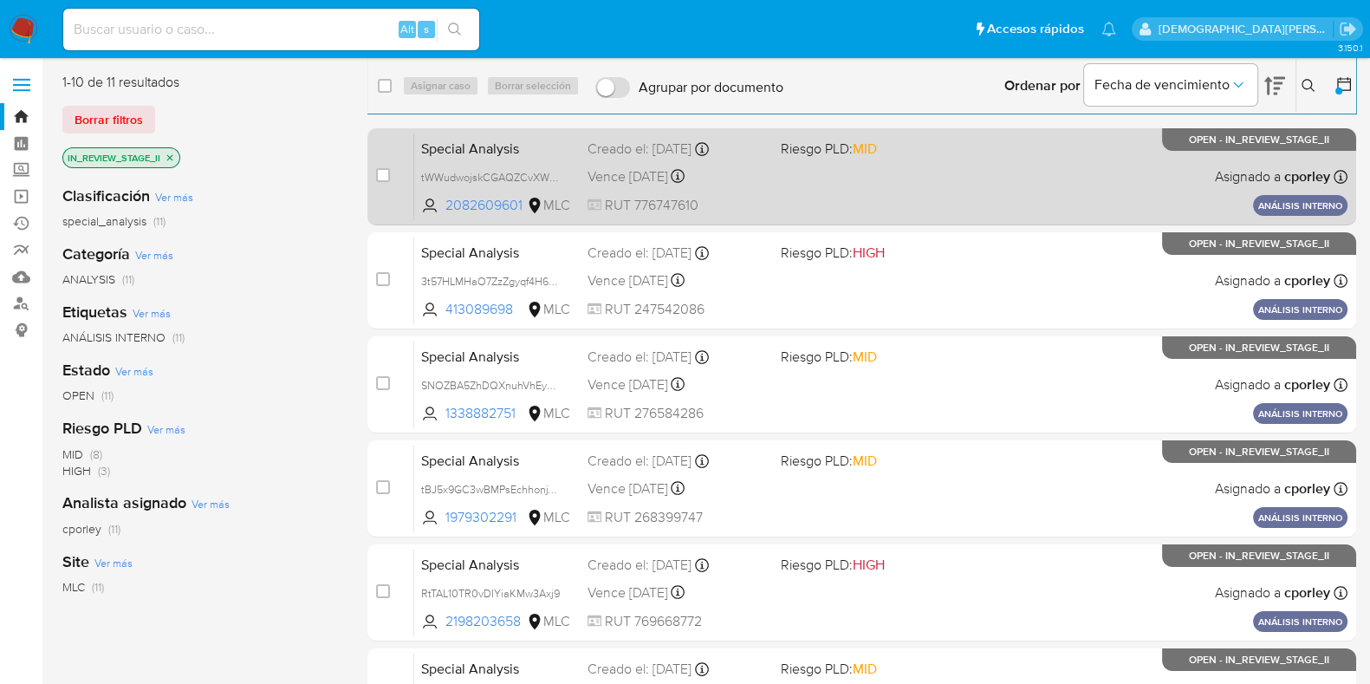
click at [765, 176] on div "Vence [DATE] Vence el [DATE] 09:19:00" at bounding box center [677, 176] width 179 height 23
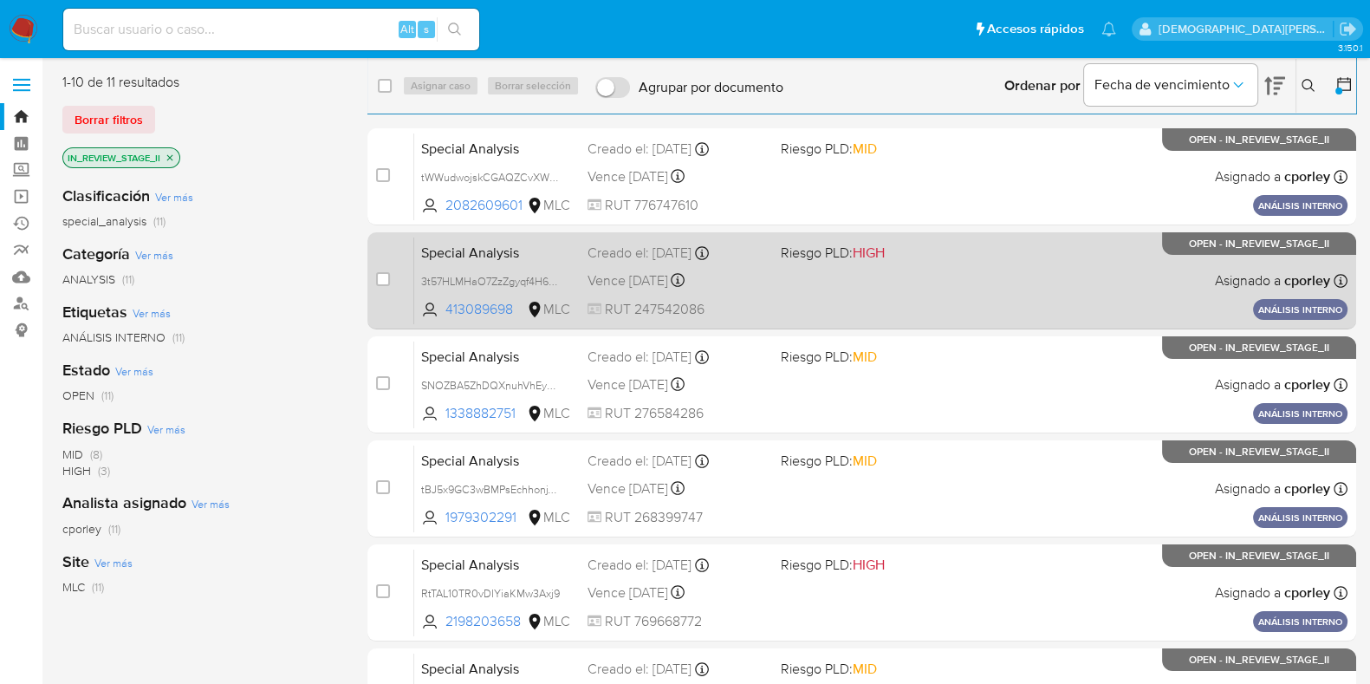
click at [973, 300] on div "Special Analysis 3t57HLMHaO7ZzZgyqf4H6H5Q 413089698 MLC Riesgo PLD: HIGH Creado…" at bounding box center [880, 281] width 933 height 88
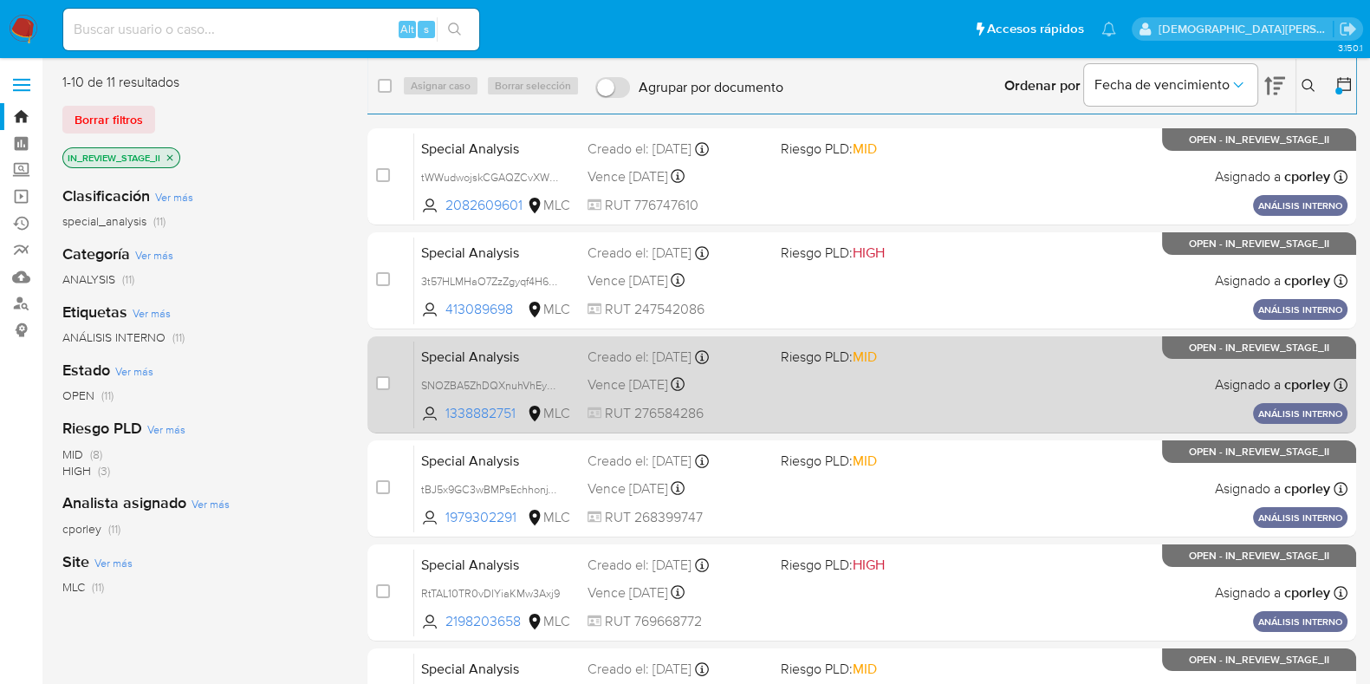
click at [943, 391] on div "Special Analysis SNOZBA5ZhDQXnuhVhEyOjIBI 1338882751 MLC Riesgo PLD: MID Creado…" at bounding box center [880, 385] width 933 height 88
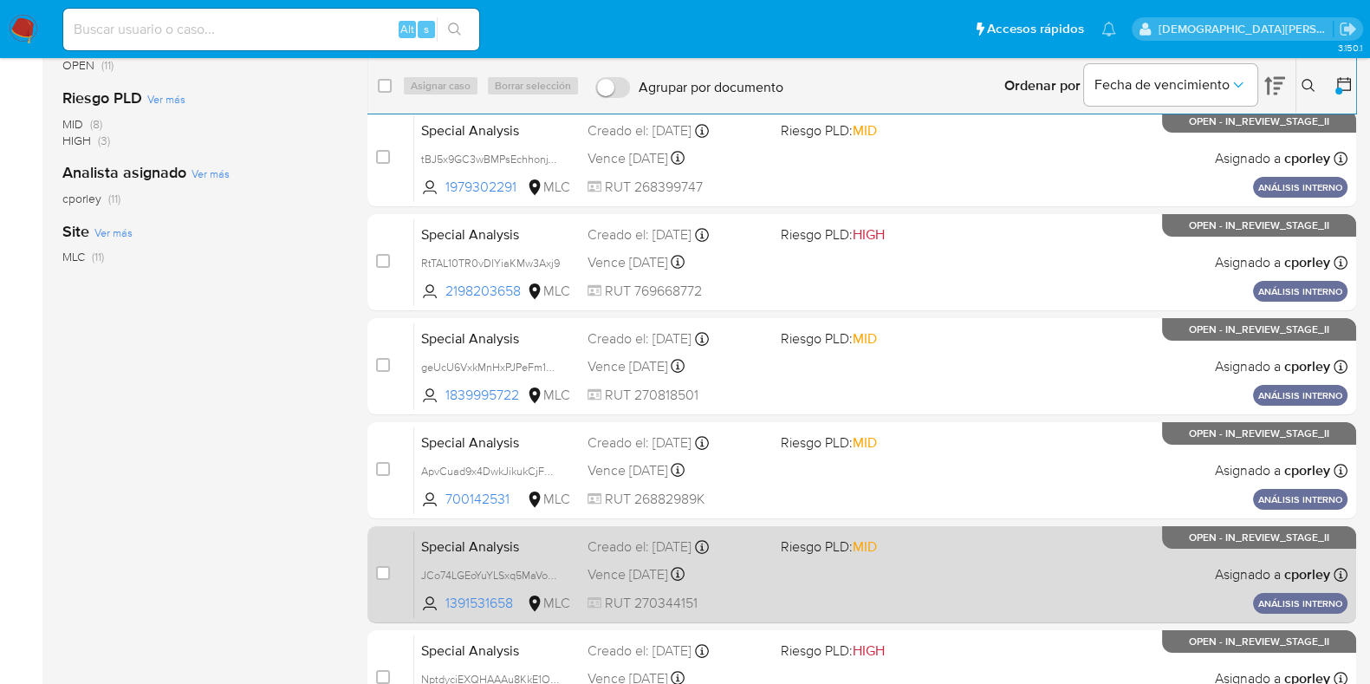
scroll to position [542, 0]
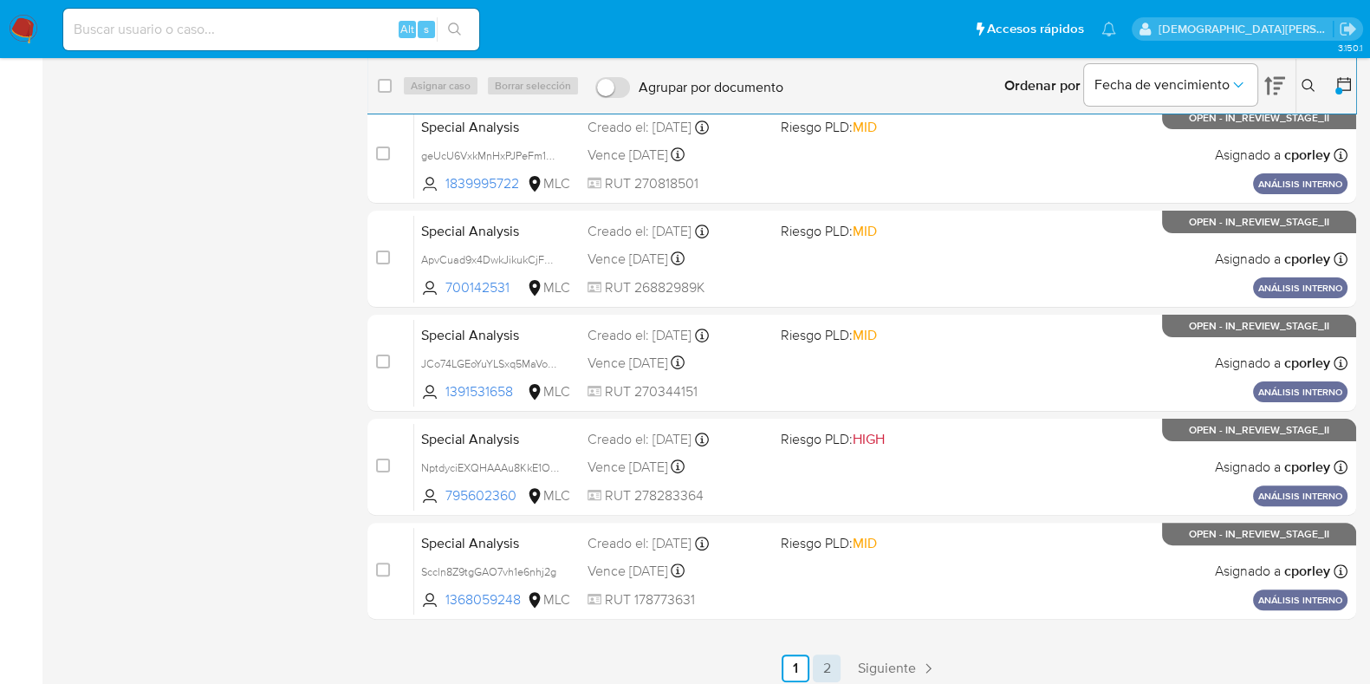
click at [825, 672] on link "2" at bounding box center [827, 668] width 28 height 28
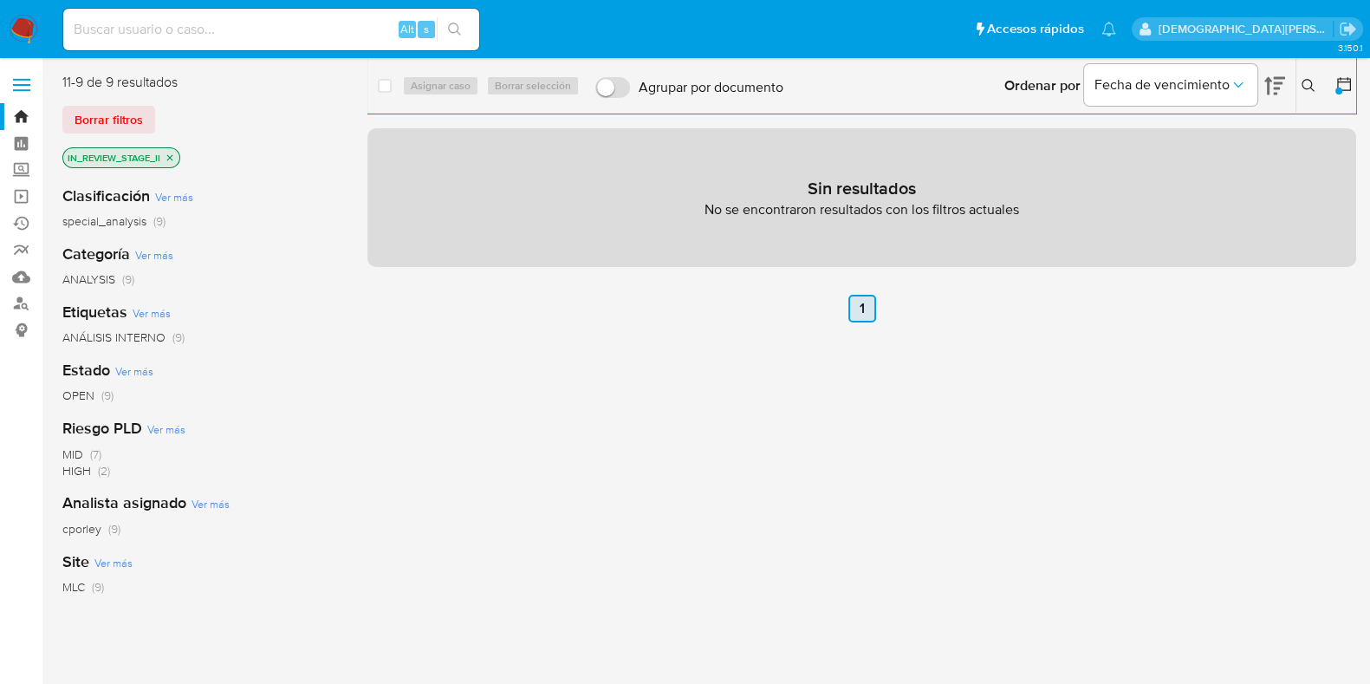
click at [865, 308] on link "1" at bounding box center [862, 309] width 28 height 28
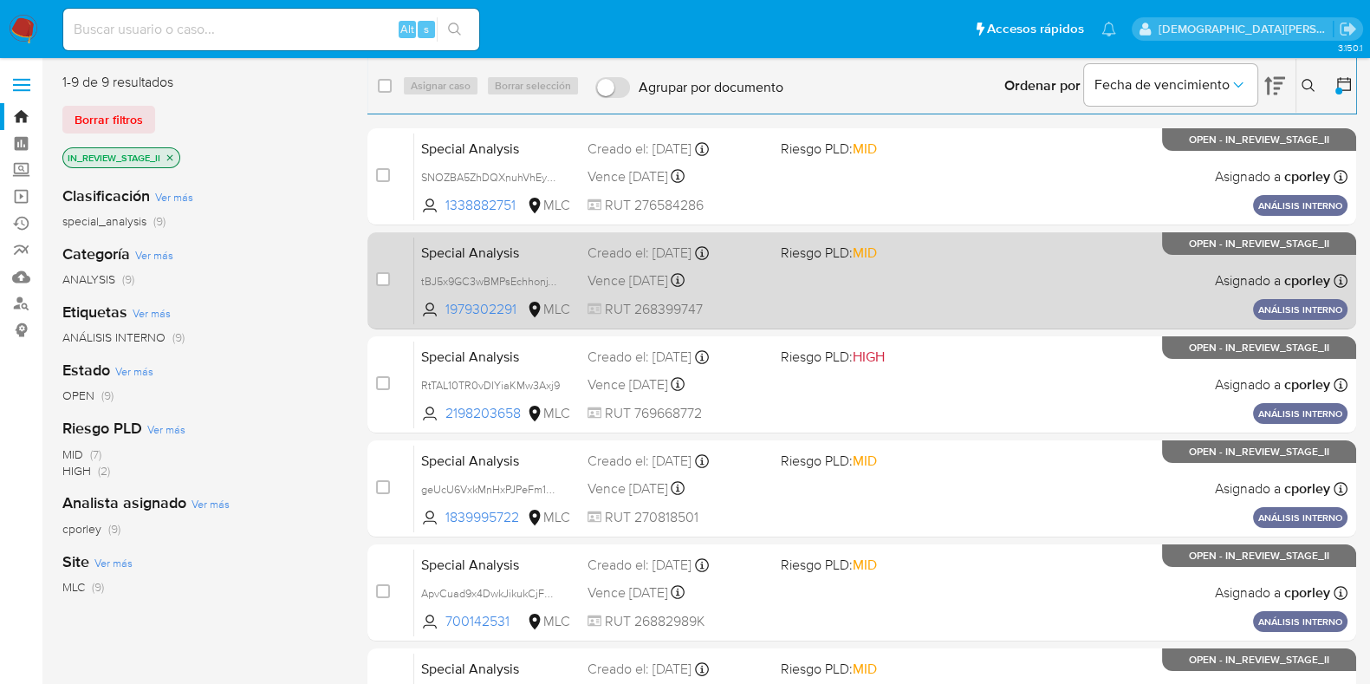
click at [974, 295] on div "Special Analysis tBJ5x9GC3wBMPsEchhonjYo8 1979302291 MLC Riesgo PLD: MID Creado…" at bounding box center [880, 281] width 933 height 88
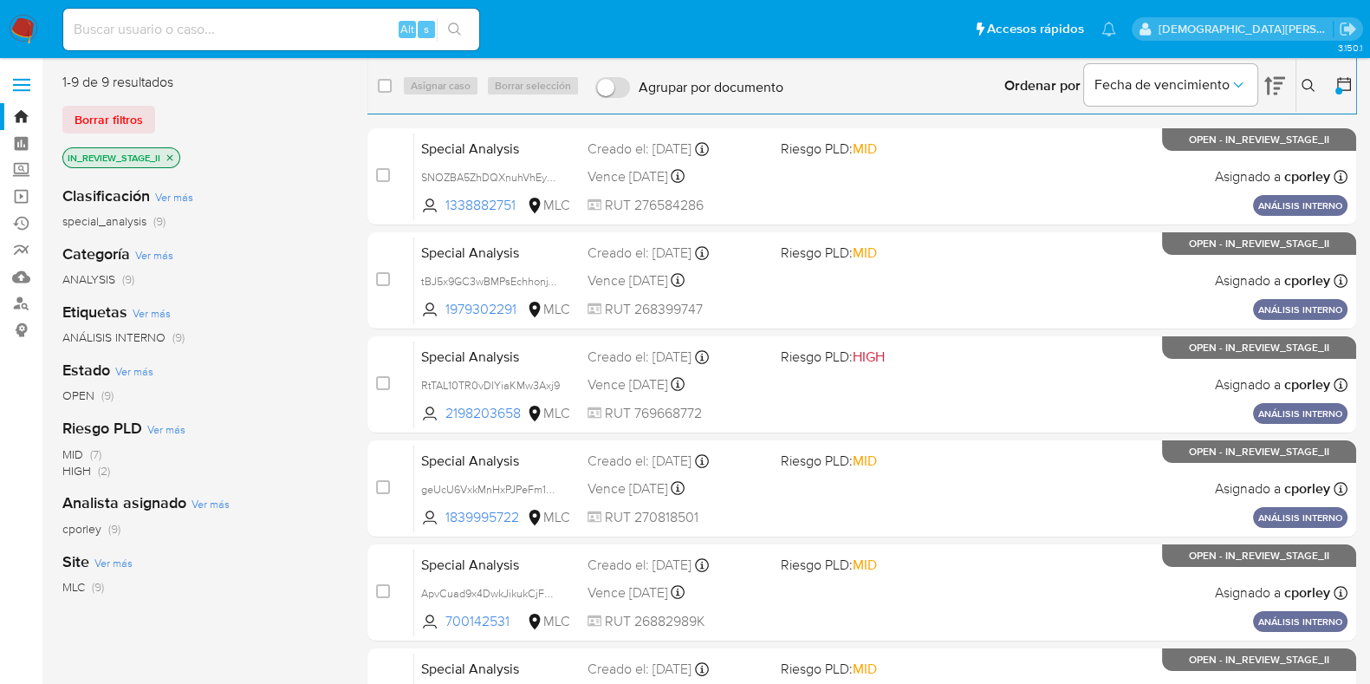
click at [172, 157] on icon "close-filter" at bounding box center [170, 158] width 10 height 10
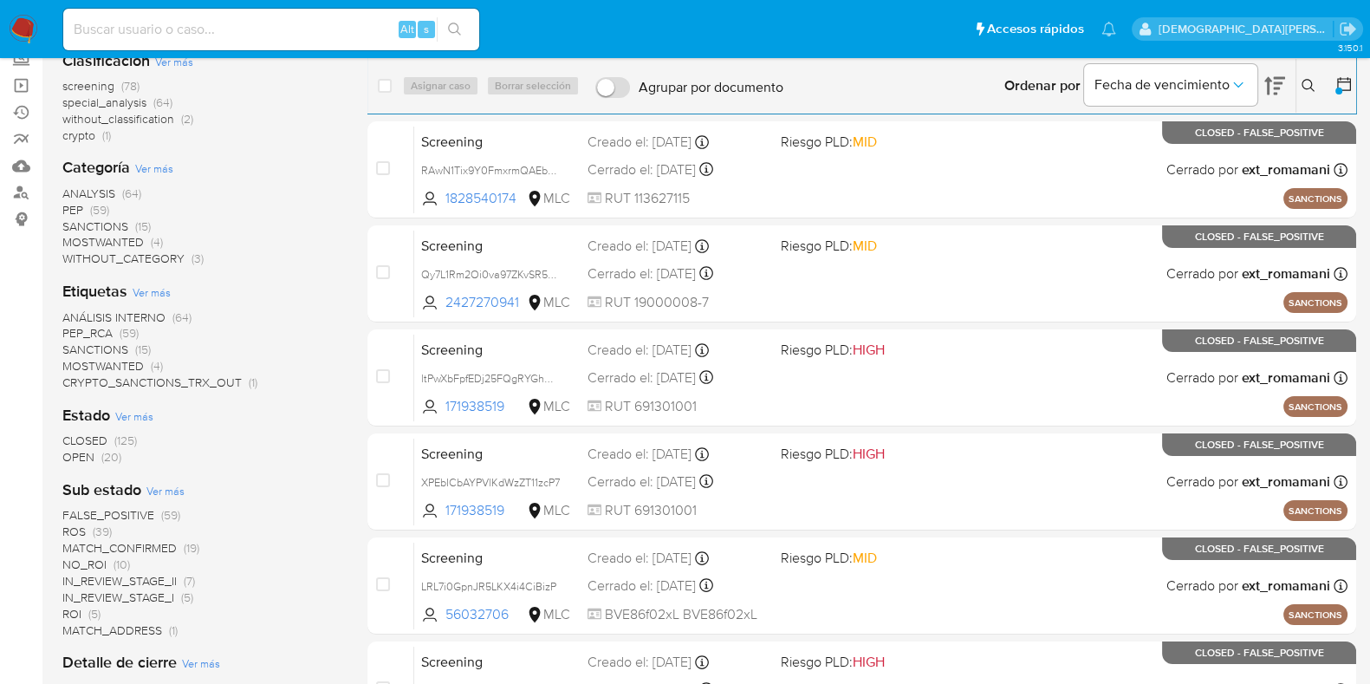
scroll to position [216, 0]
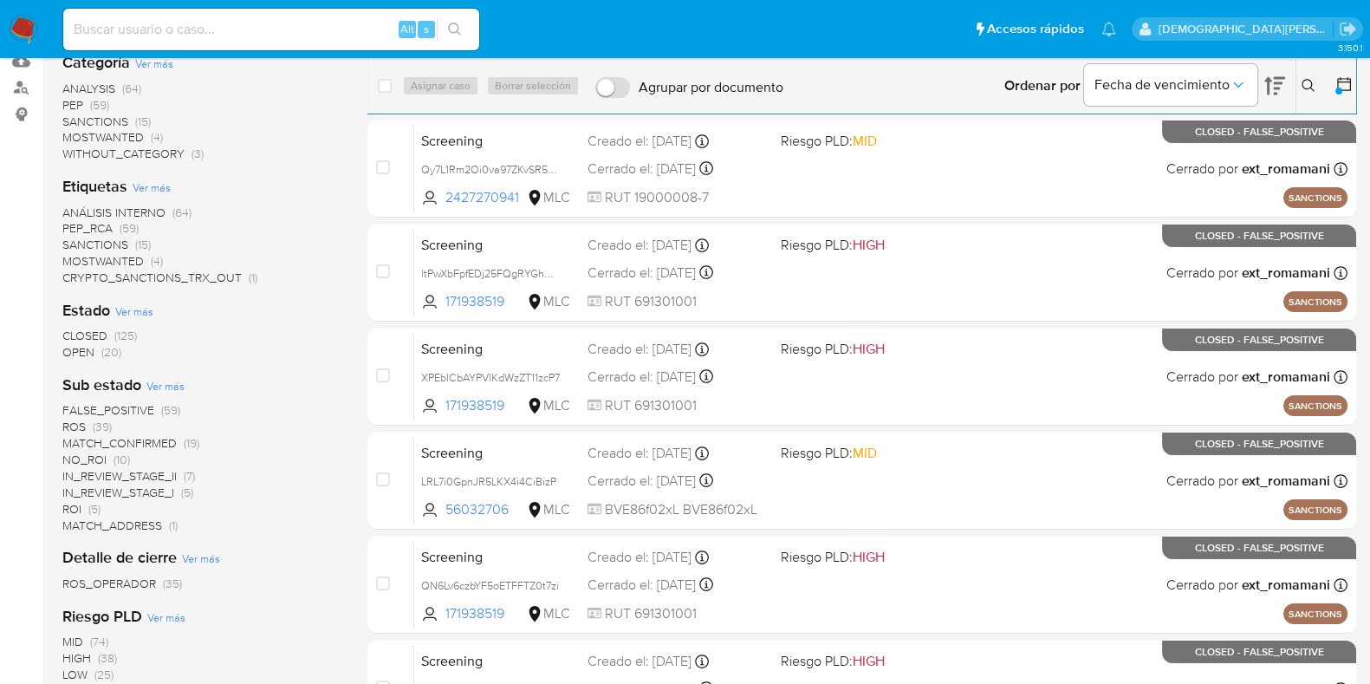
click at [135, 475] on span "IN_REVIEW_STAGE_II" at bounding box center [119, 475] width 114 height 17
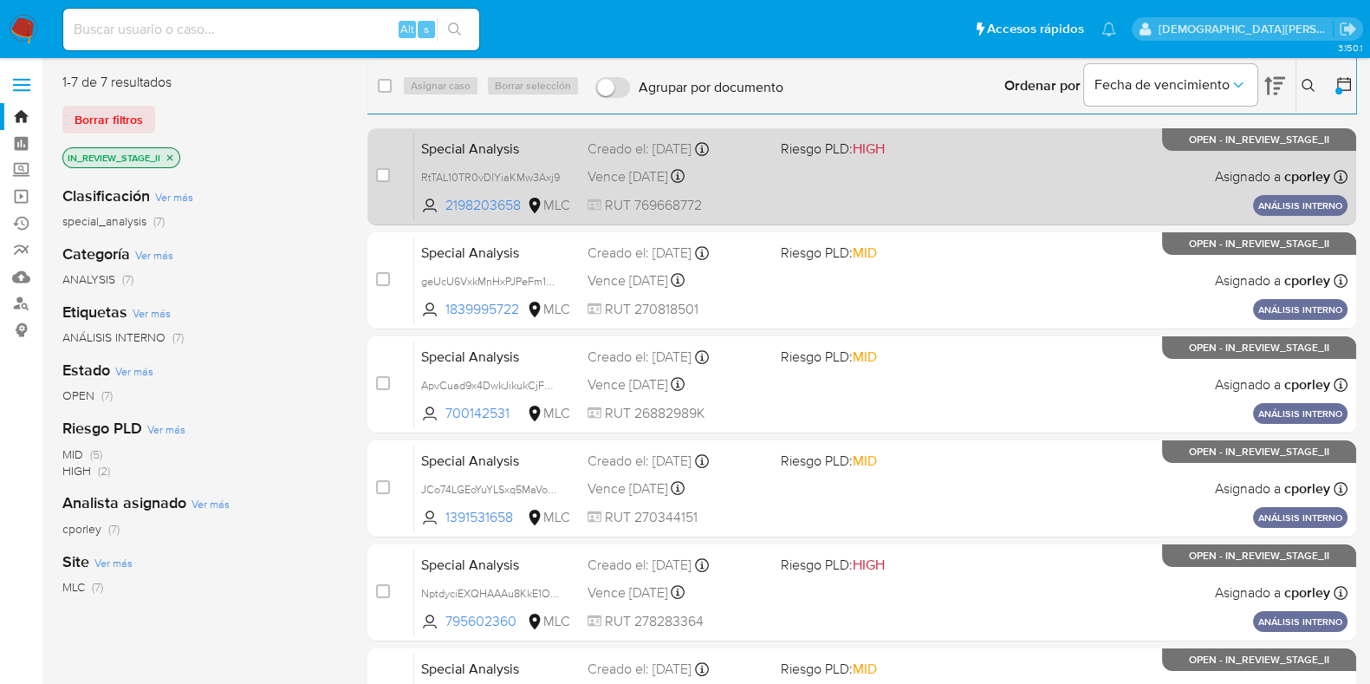
click at [823, 178] on div "Special Analysis RtTAL10TR0vDIYiaKMw3Axj9 2198203658 MLC Riesgo PLD: HIGH Cread…" at bounding box center [880, 177] width 933 height 88
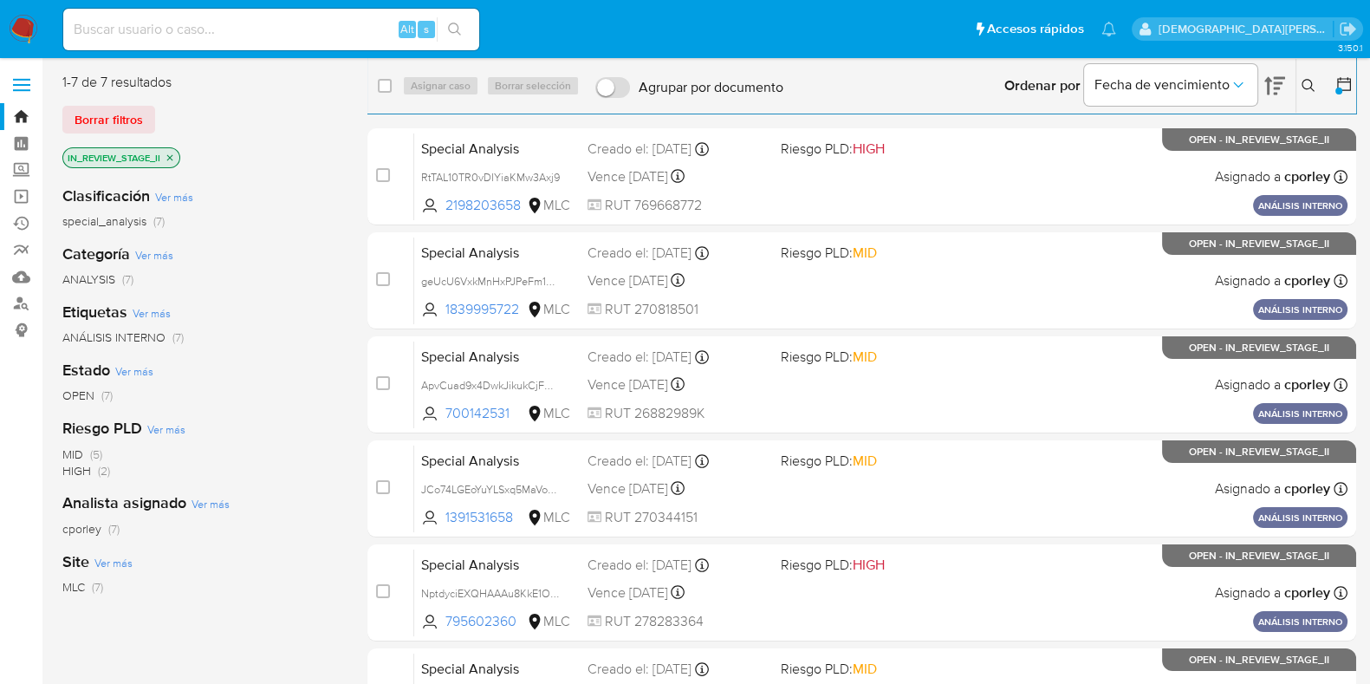
click at [170, 153] on icon "close-filter" at bounding box center [170, 158] width 10 height 10
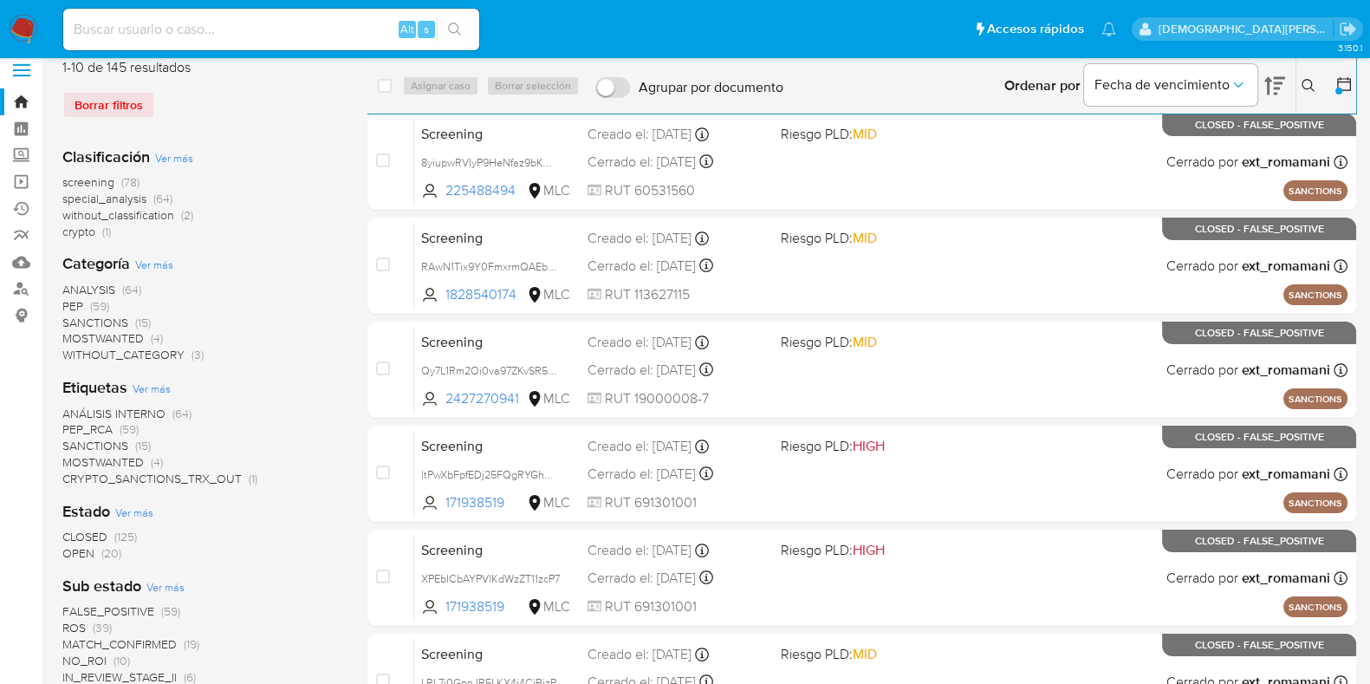
scroll to position [107, 0]
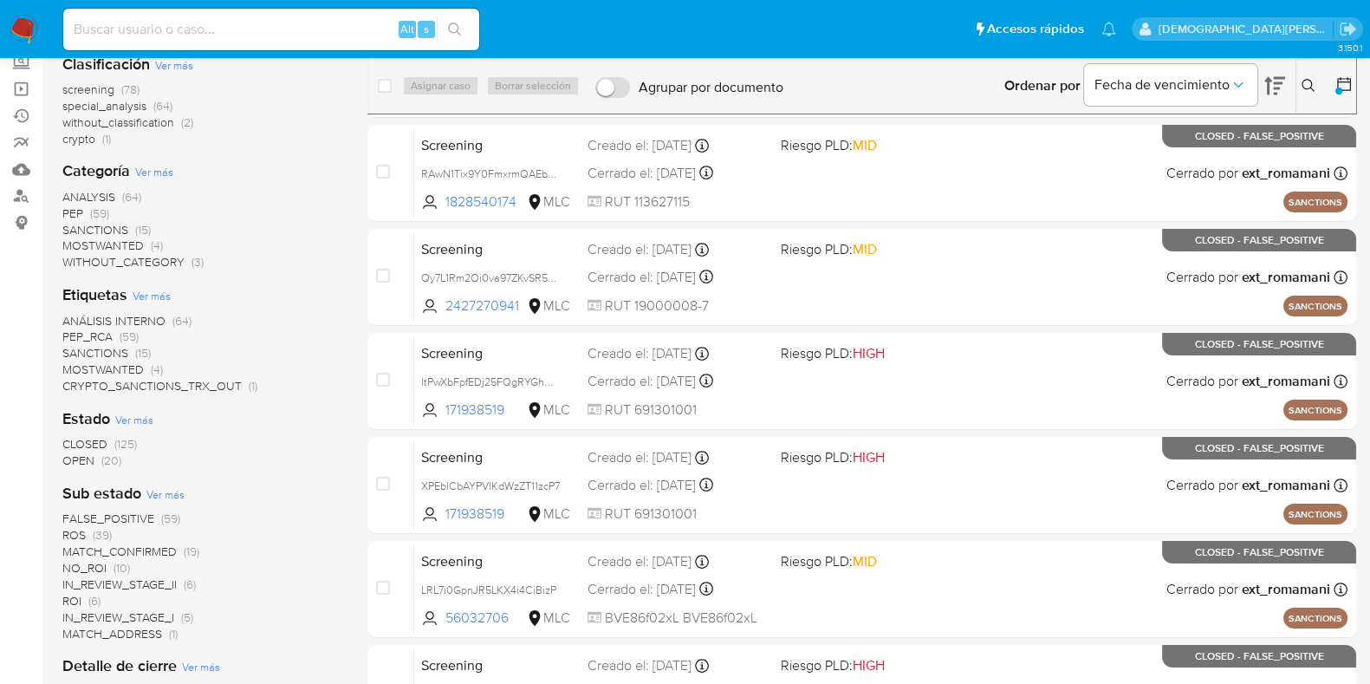
click at [151, 583] on span "IN_REVIEW_STAGE_II" at bounding box center [119, 583] width 114 height 17
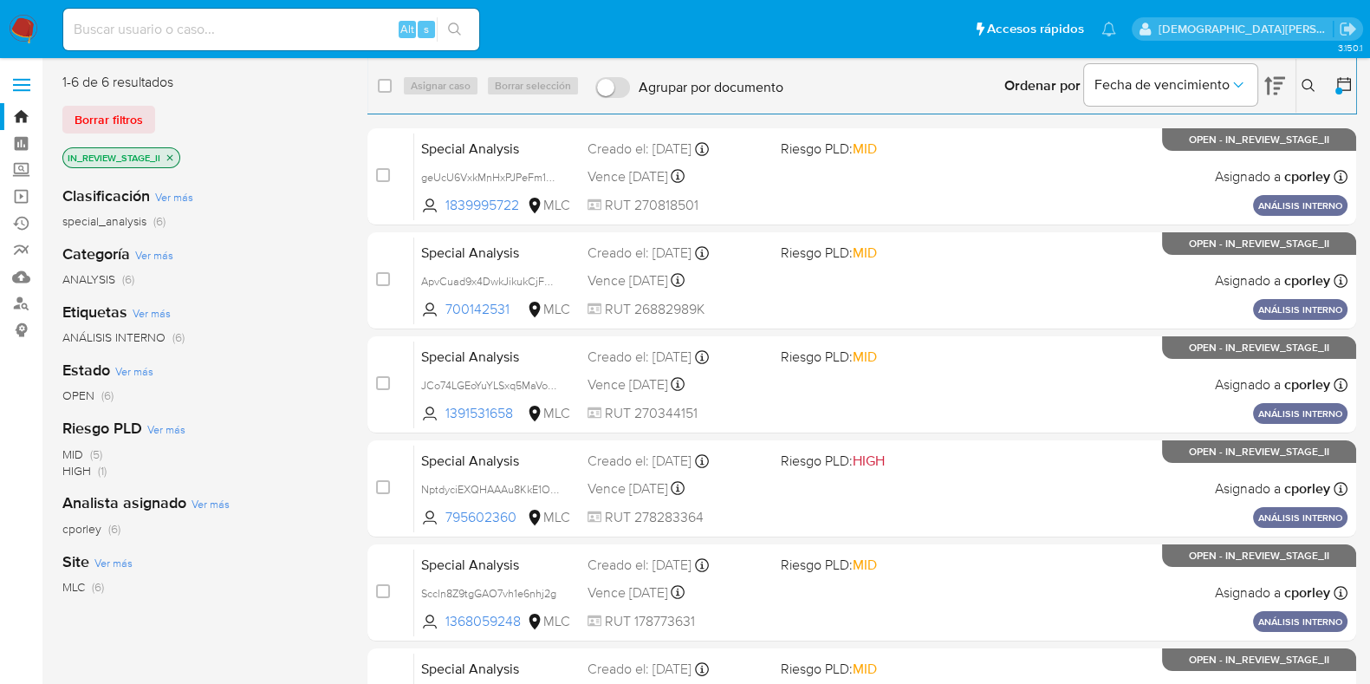
click at [169, 155] on icon "close-filter" at bounding box center [170, 157] width 6 height 6
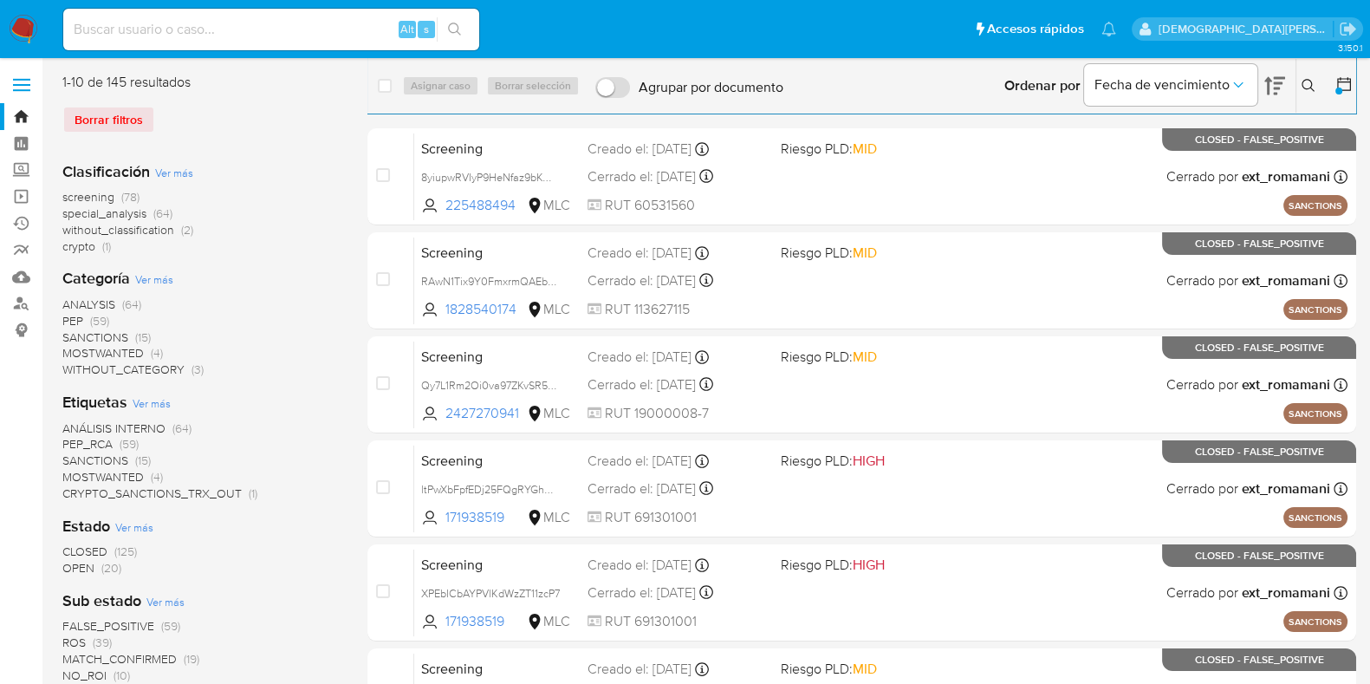
click at [298, 292] on div "Categoría Ver más ANALYSIS (64) PEP (59) SANCTIONS (15) MOSTWANTED (4) WITHOUT_…" at bounding box center [200, 323] width 277 height 110
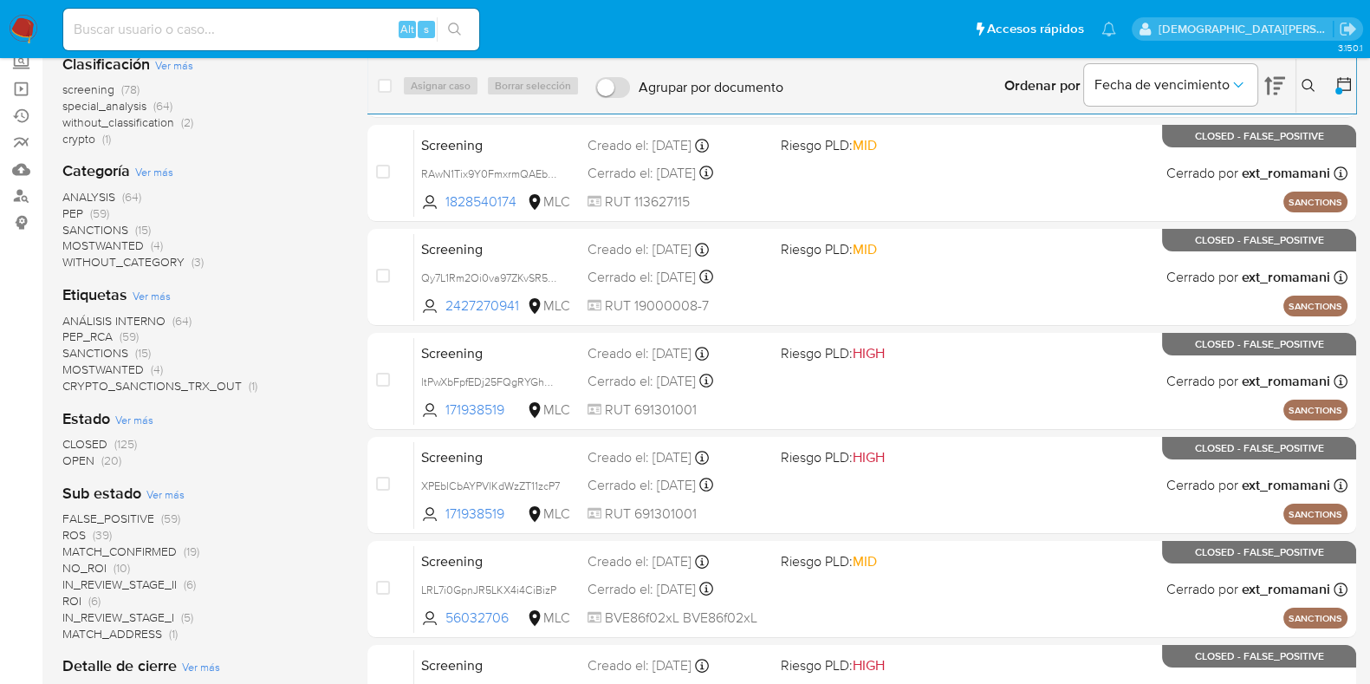
scroll to position [216, 0]
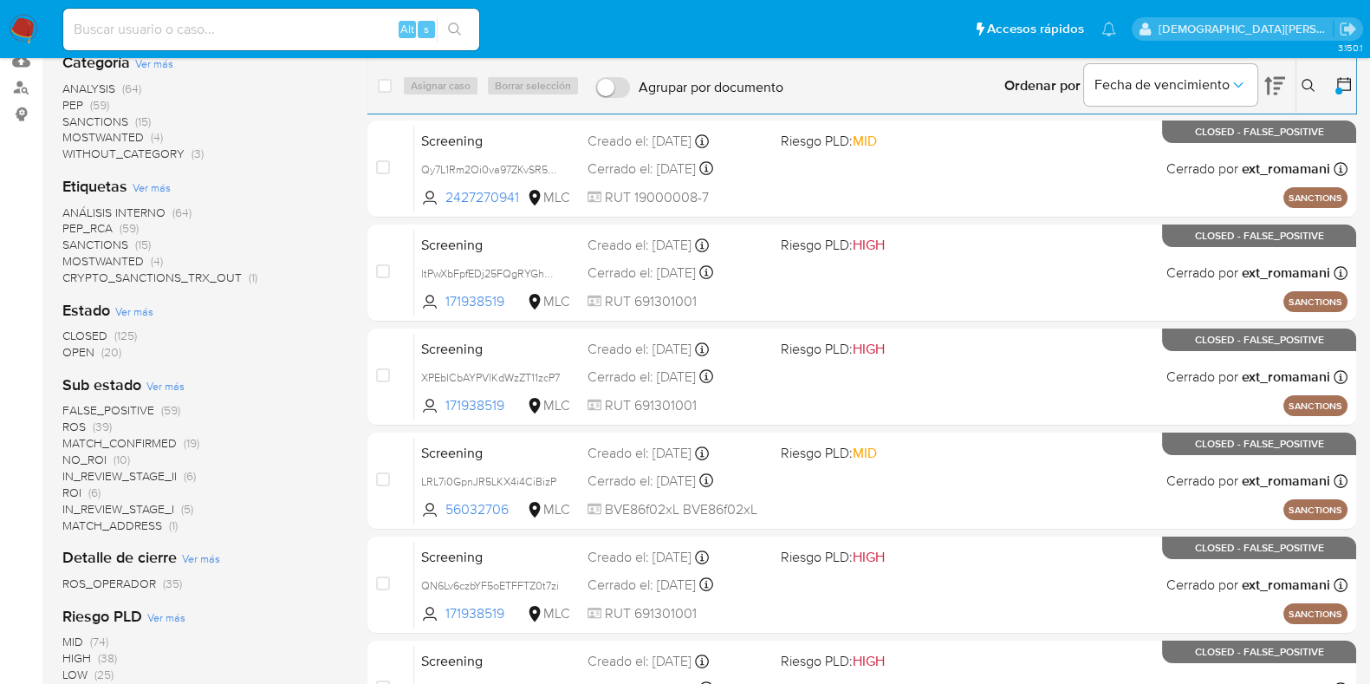
click at [152, 473] on span "IN_REVIEW_STAGE_II" at bounding box center [119, 475] width 114 height 17
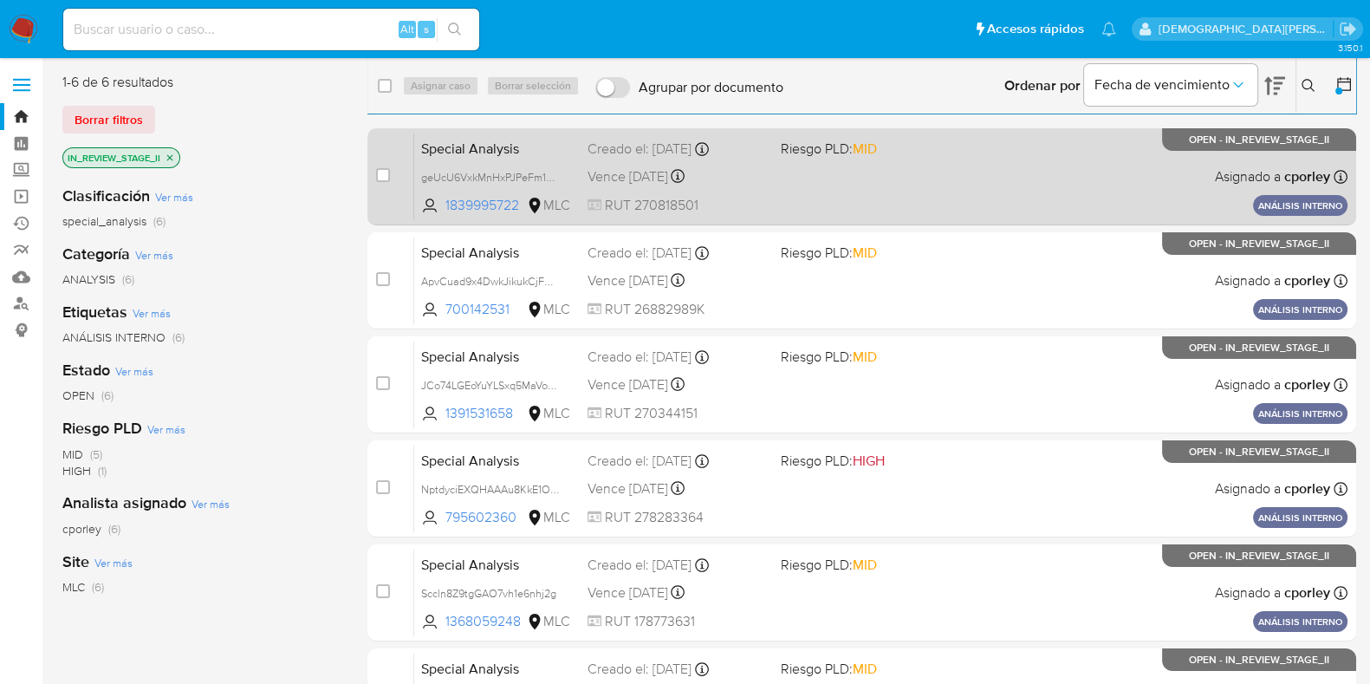
click at [828, 192] on div "Special Analysis geUcU6VxkMnHxPJPeFm1PUpG 1839995722 MLC Riesgo PLD: MID Creado…" at bounding box center [880, 177] width 933 height 88
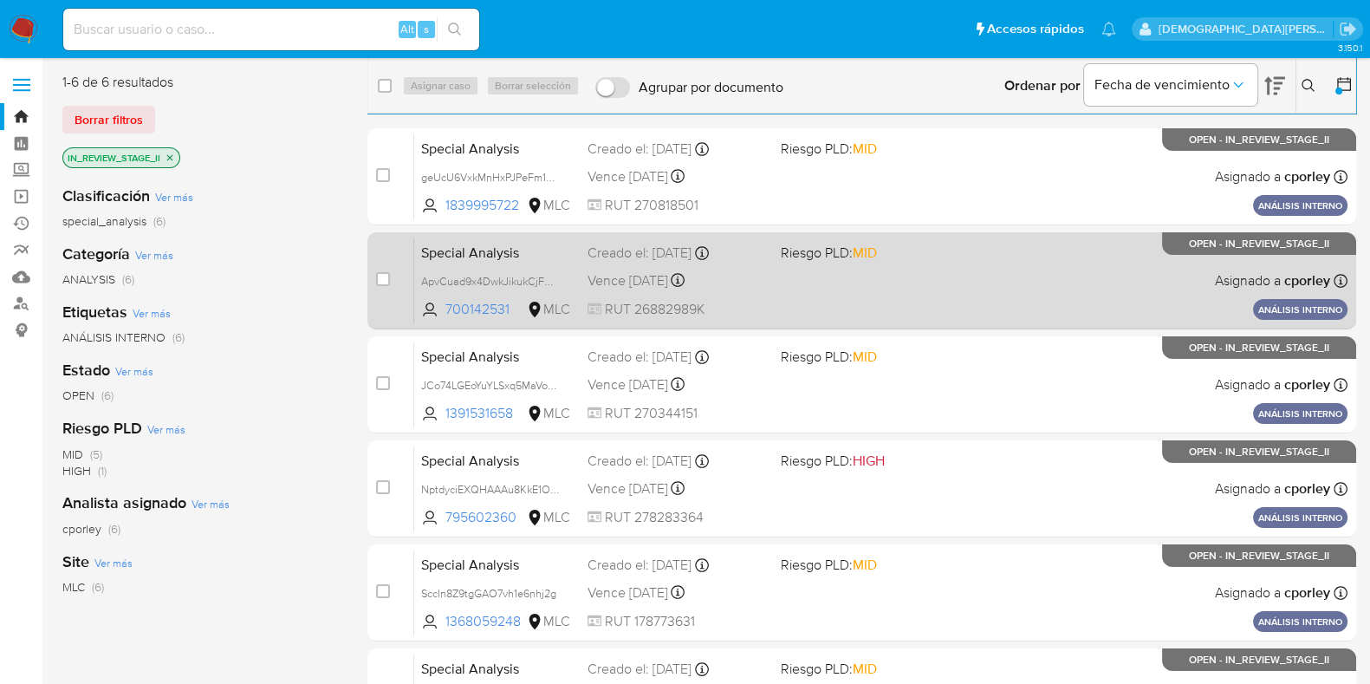
click at [1034, 291] on div "Special Analysis ApvCuad9x4DwkJikukCjFOkB 700142531 MLC Riesgo PLD: MID Creado …" at bounding box center [880, 281] width 933 height 88
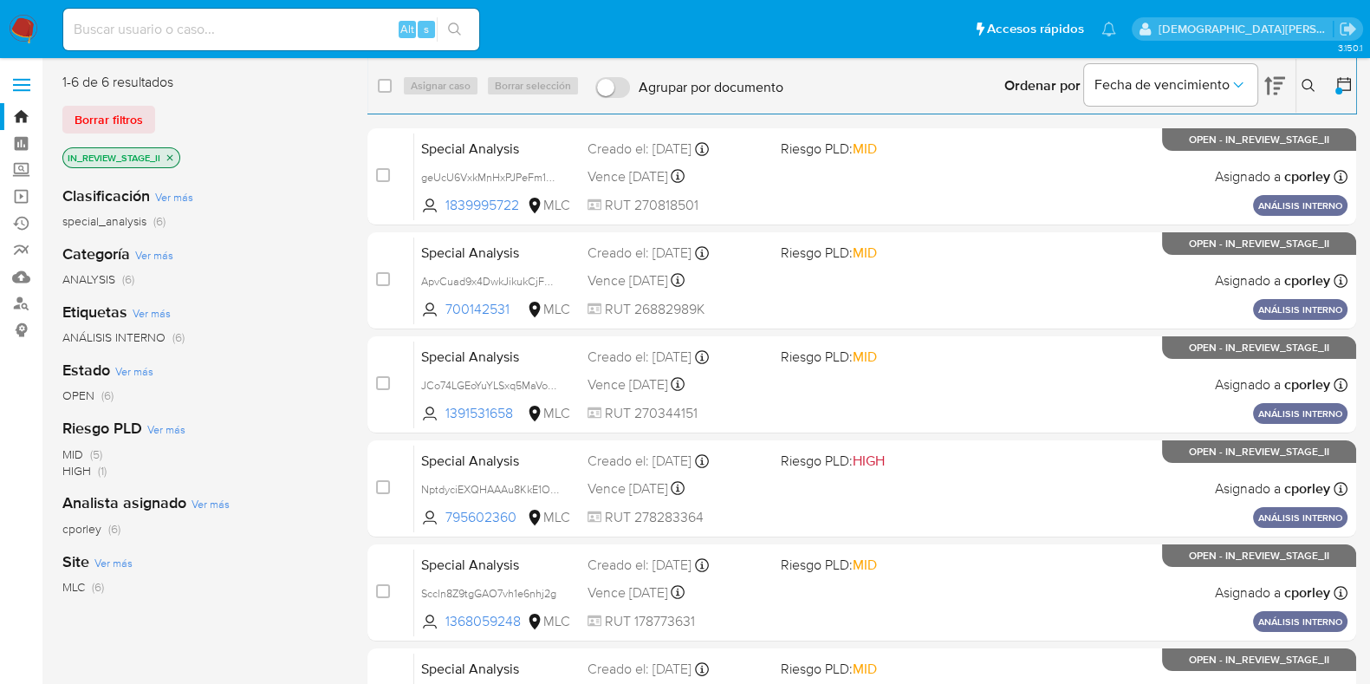
click at [172, 155] on icon "close-filter" at bounding box center [170, 157] width 6 height 6
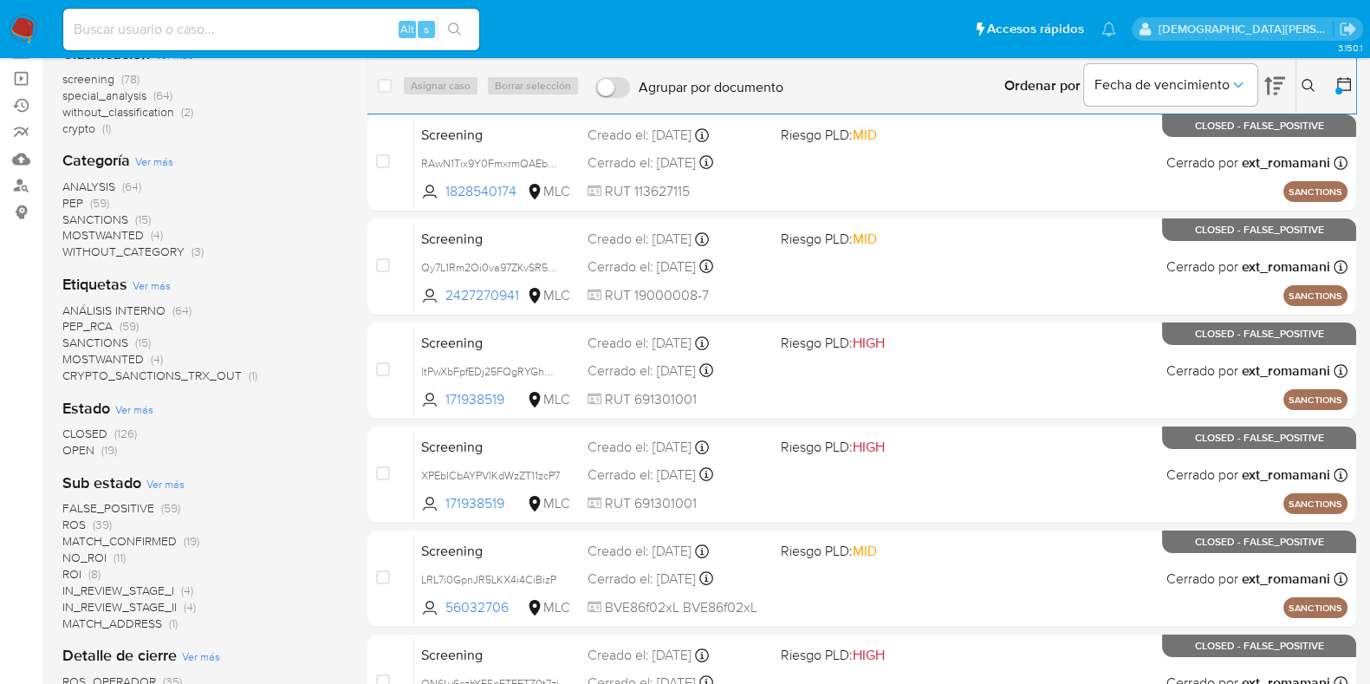
scroll to position [216, 0]
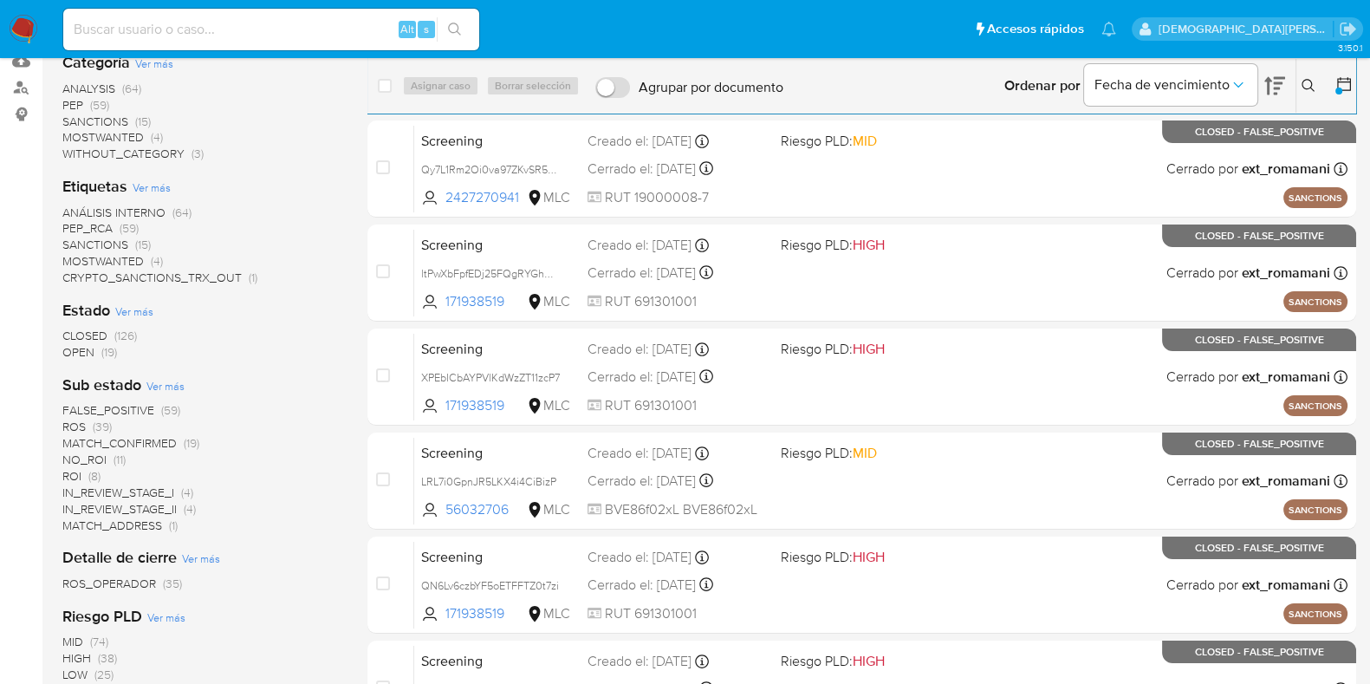
click at [139, 506] on span "IN_REVIEW_STAGE_II" at bounding box center [119, 508] width 114 height 17
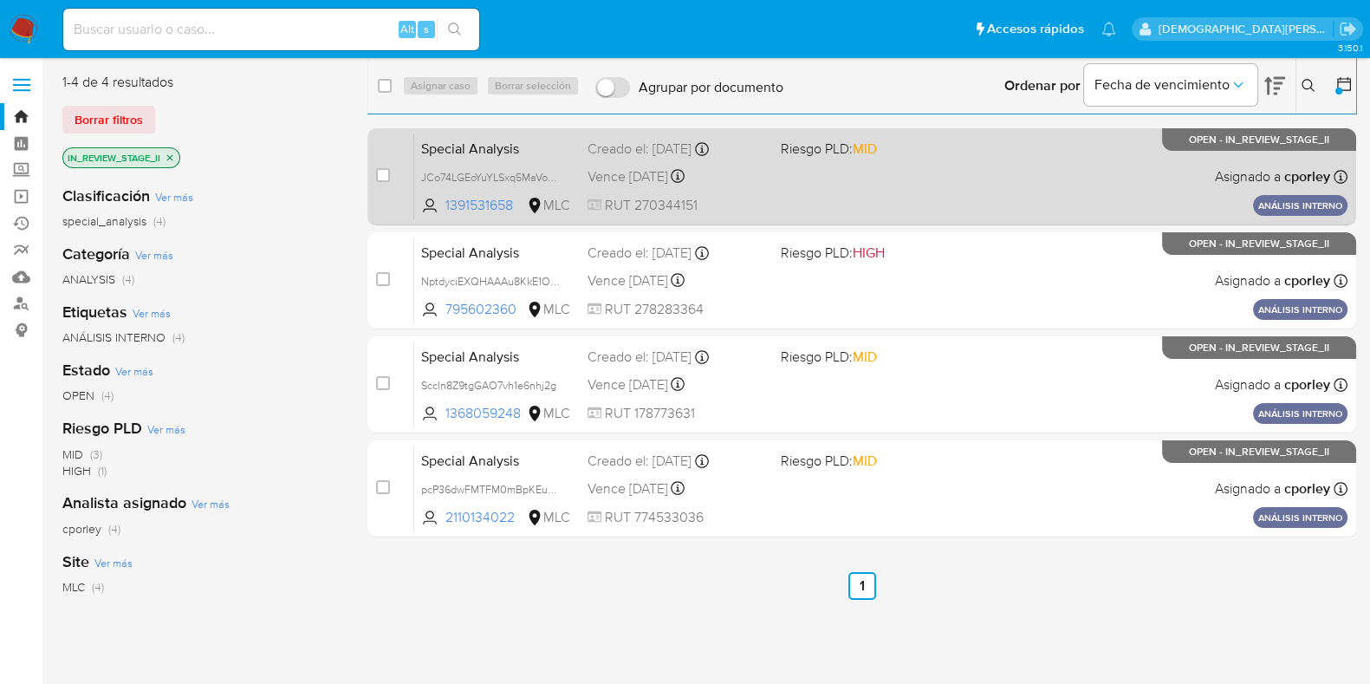
click at [841, 186] on div "Special Analysis JCo74LGEoYuYLSxq5MaVoFC7 1391531658 MLC Riesgo PLD: MID Creado…" at bounding box center [880, 177] width 933 height 88
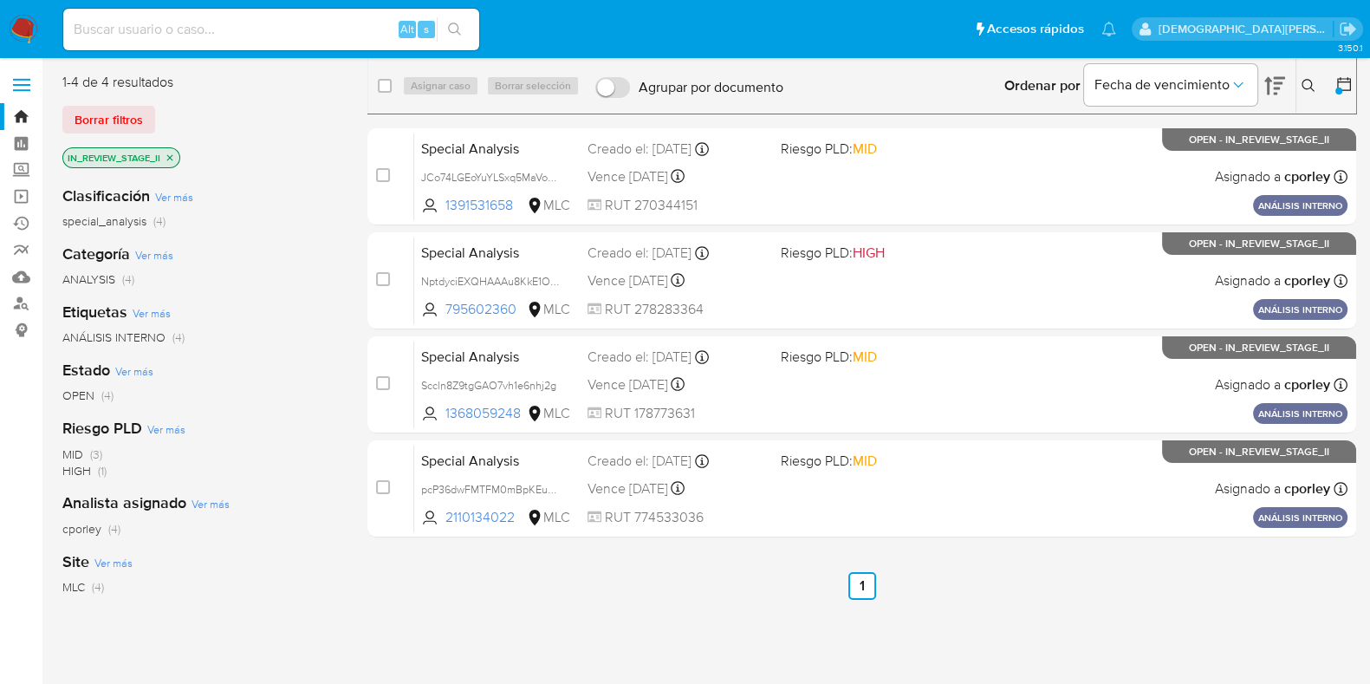
click at [172, 155] on icon "close-filter" at bounding box center [170, 157] width 6 height 6
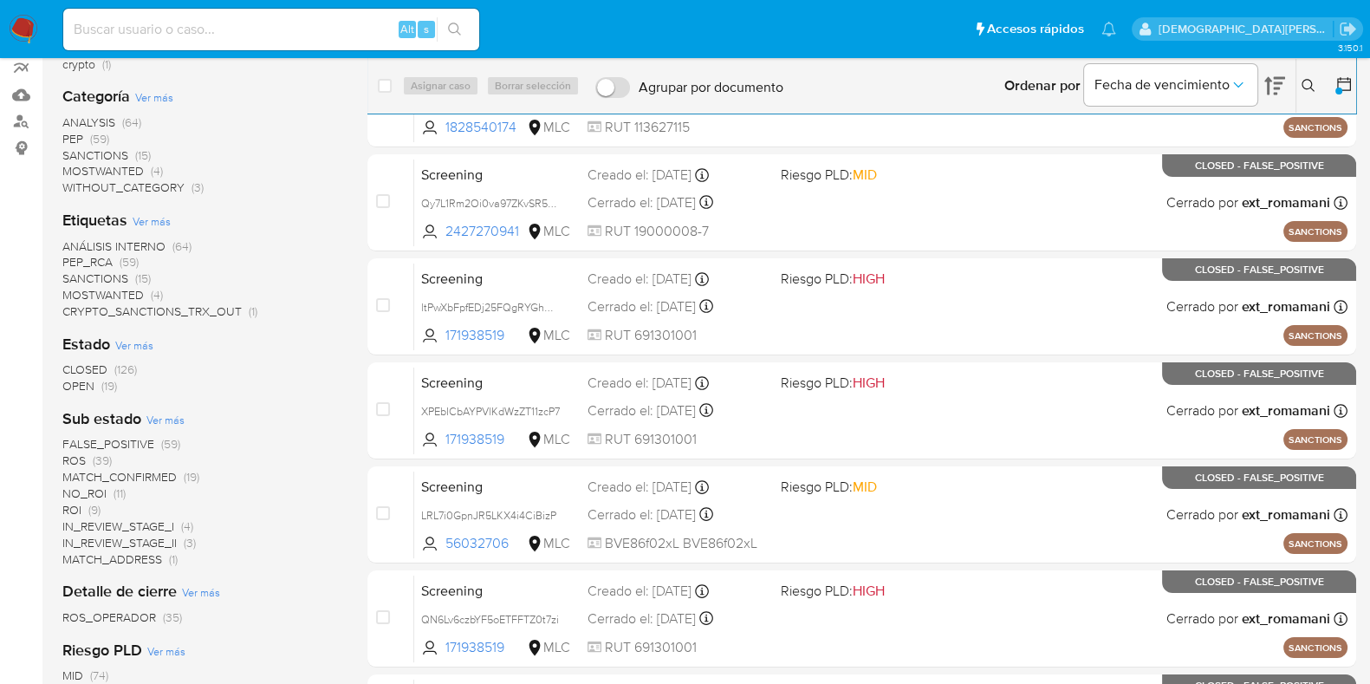
scroll to position [216, 0]
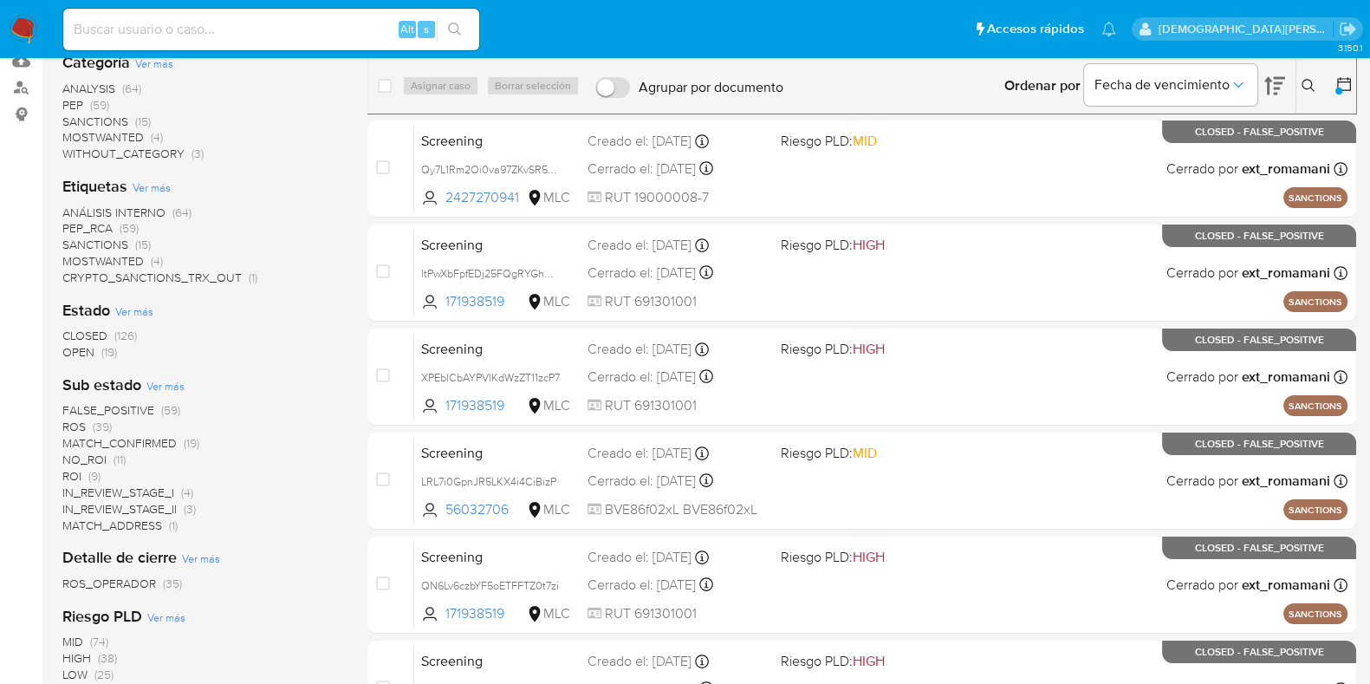
click at [128, 491] on span "IN_REVIEW_STAGE_I" at bounding box center [118, 492] width 112 height 17
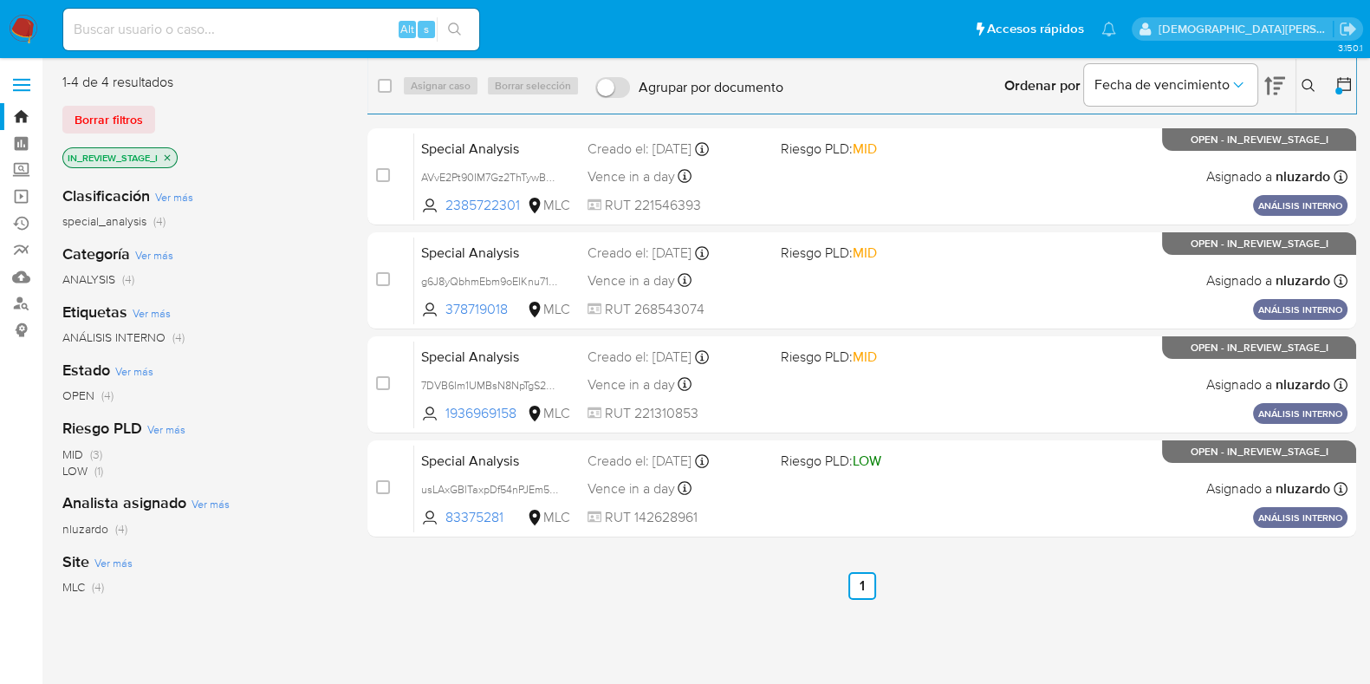
click at [172, 153] on icon "close-filter" at bounding box center [167, 158] width 10 height 10
